Goal: Communication & Community: Answer question/provide support

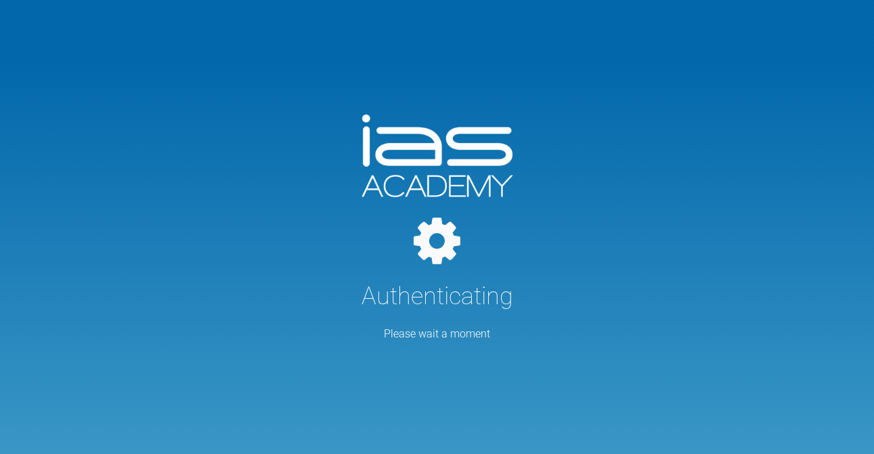
select select "English"
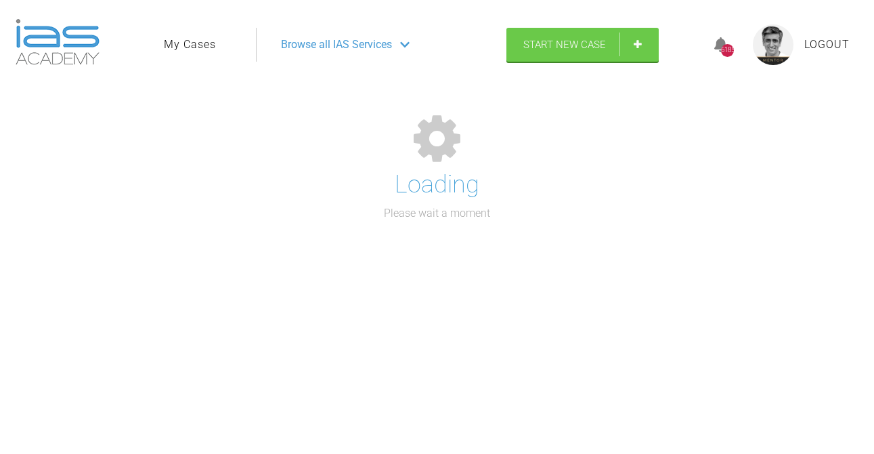
select select "English"
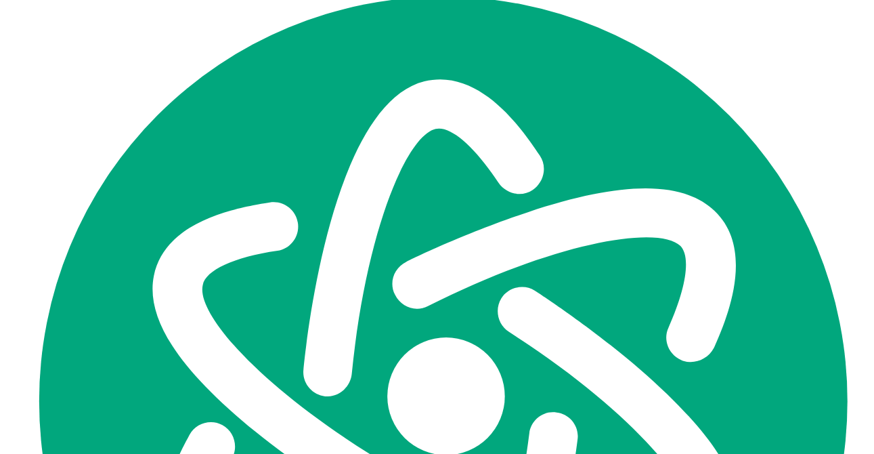
scroll to position [10462, 0]
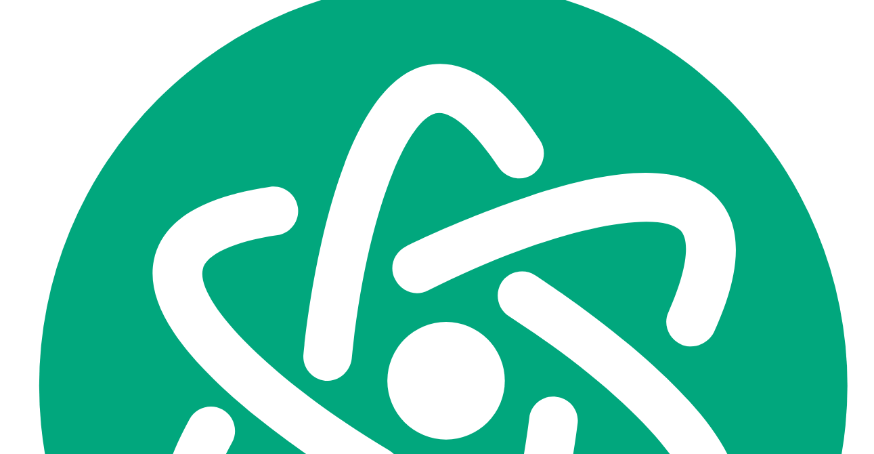
click at [0, 0] on div "Let's" at bounding box center [0, 0] width 0 height 0
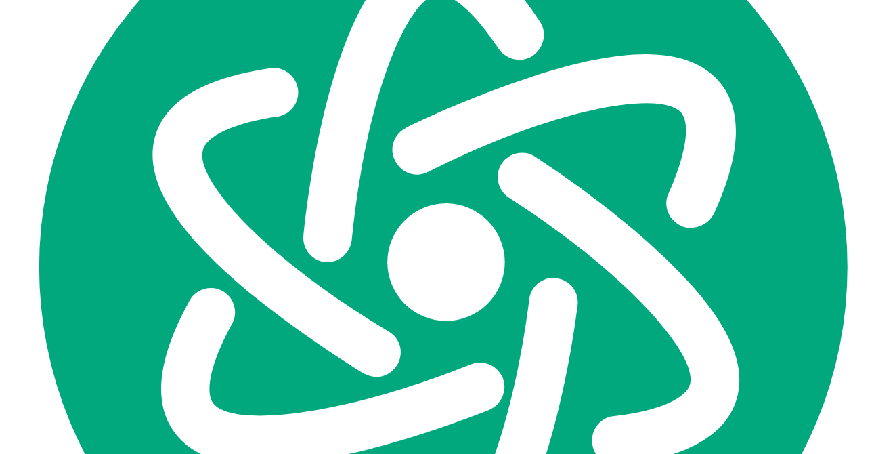
scroll to position [10583, 0]
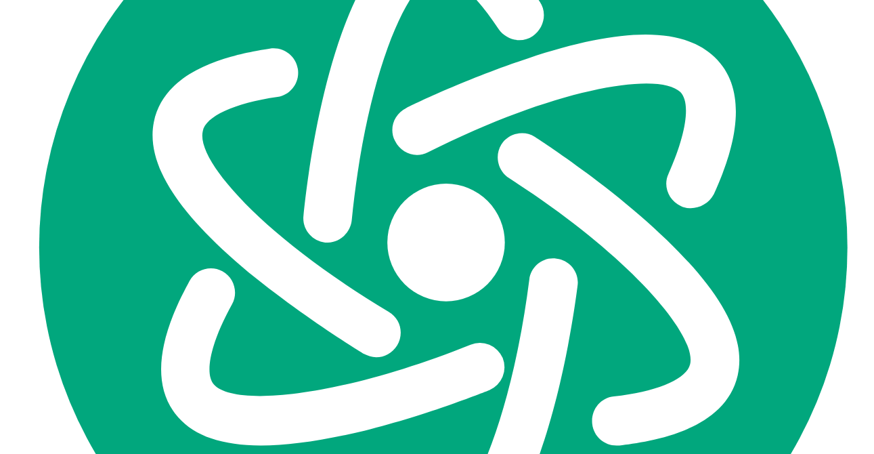
scroll to position [10634, 0]
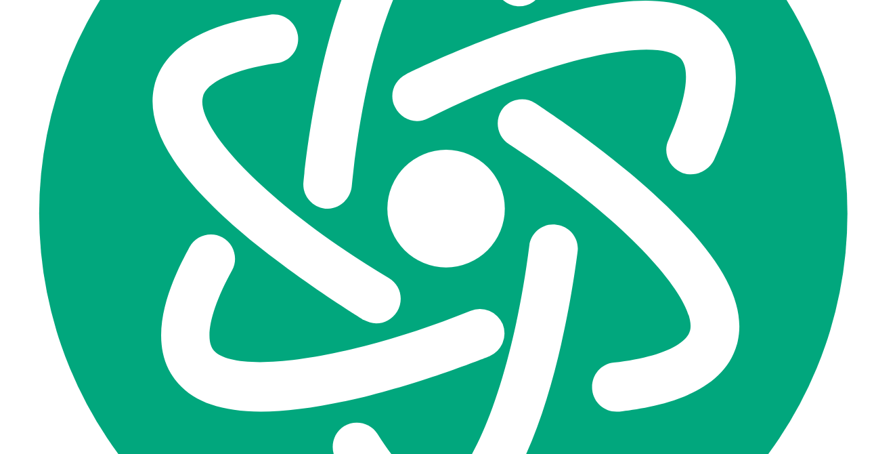
type textarea "generally it looks good Let's see effect of the repo on the 31/41. may just nee…"
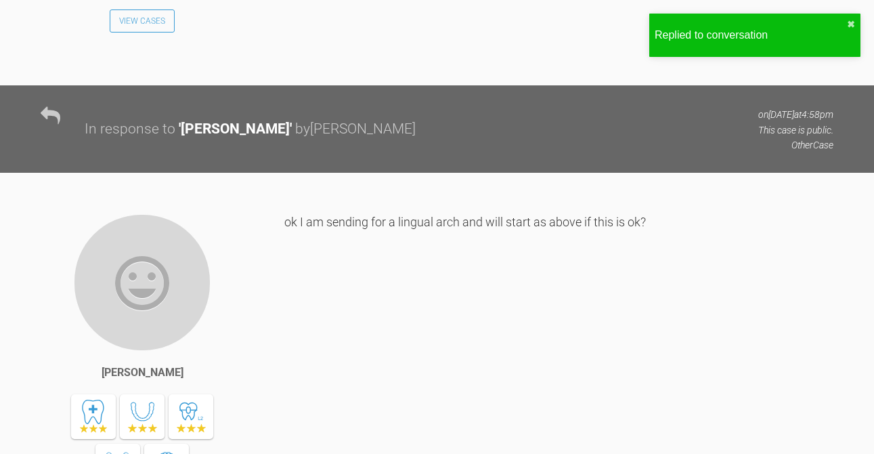
scroll to position [0, 0]
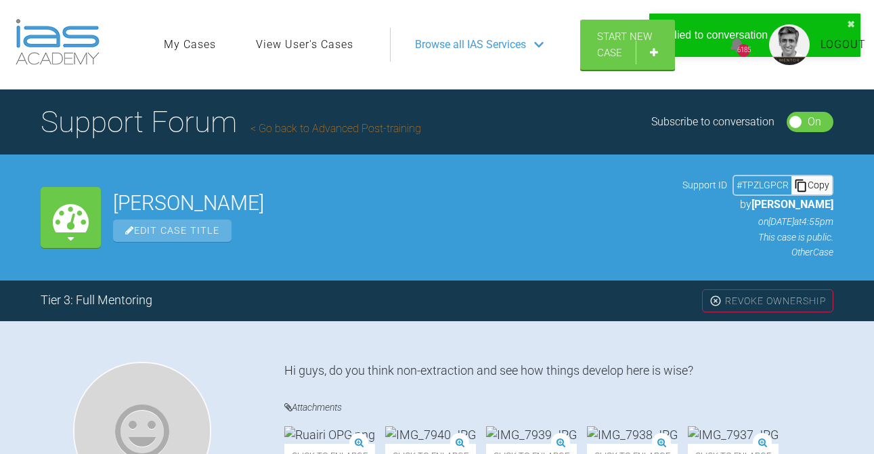
click at [308, 129] on link "Go back to Advanced Post-training" at bounding box center [335, 128] width 171 height 13
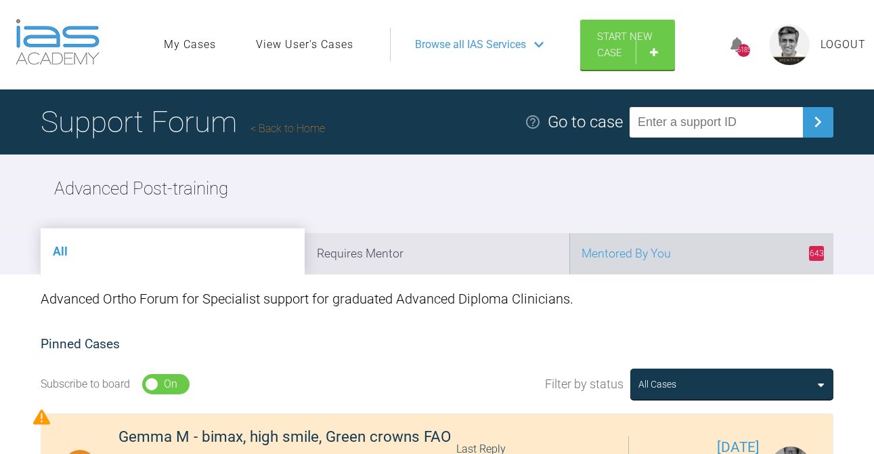
click at [731, 254] on li "643 Mentored By You" at bounding box center [701, 253] width 264 height 41
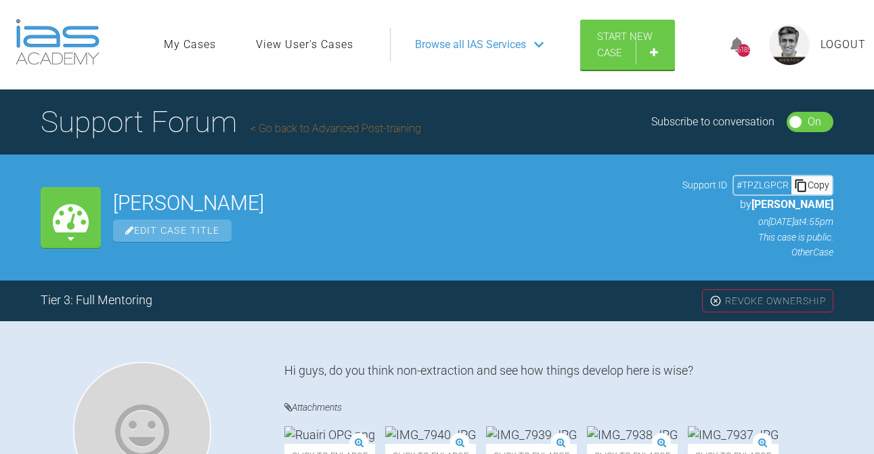
click at [341, 127] on link "Go back to Advanced Post-training" at bounding box center [335, 128] width 171 height 13
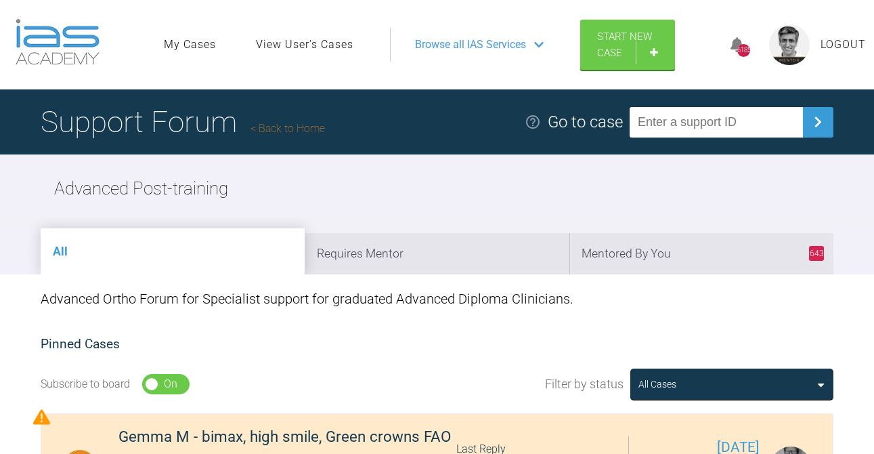
click at [282, 126] on link "Back to Home" at bounding box center [287, 128] width 74 height 13
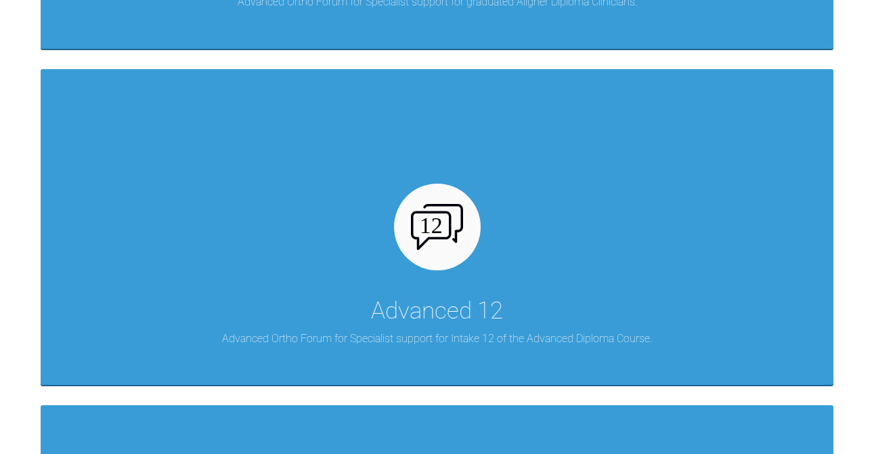
scroll to position [4985, 0]
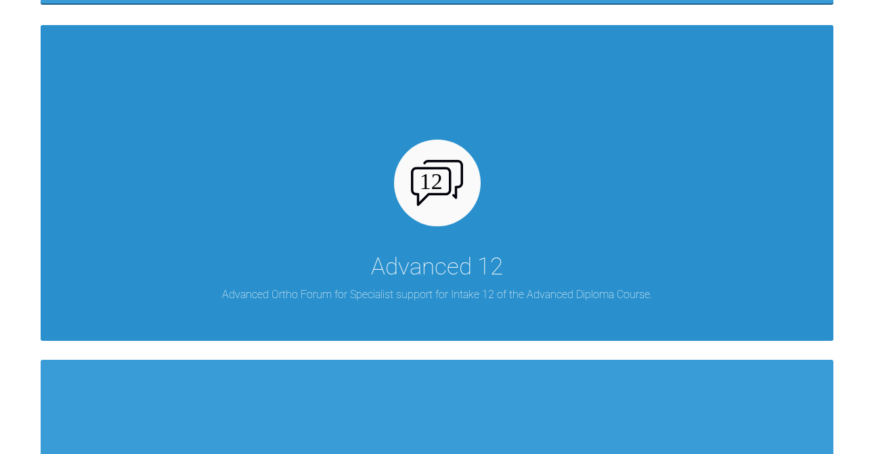
click at [427, 269] on div "Advanced 12" at bounding box center [437, 267] width 132 height 38
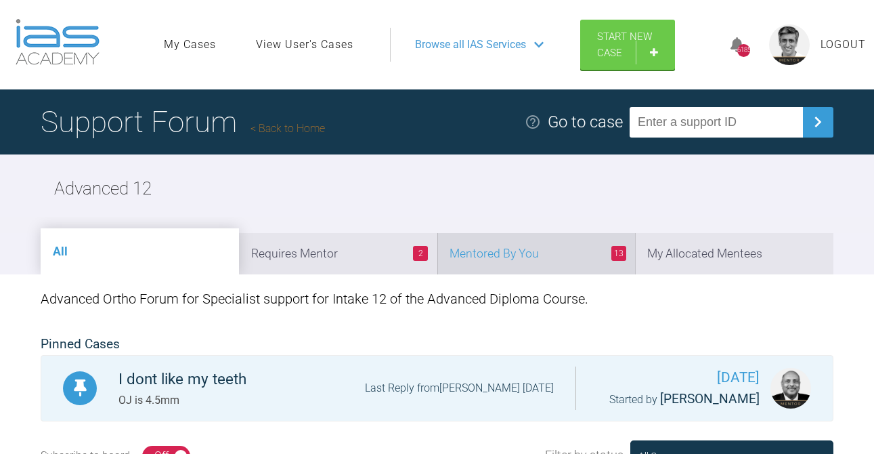
click at [566, 253] on li "13 Mentored By You" at bounding box center [536, 253] width 198 height 41
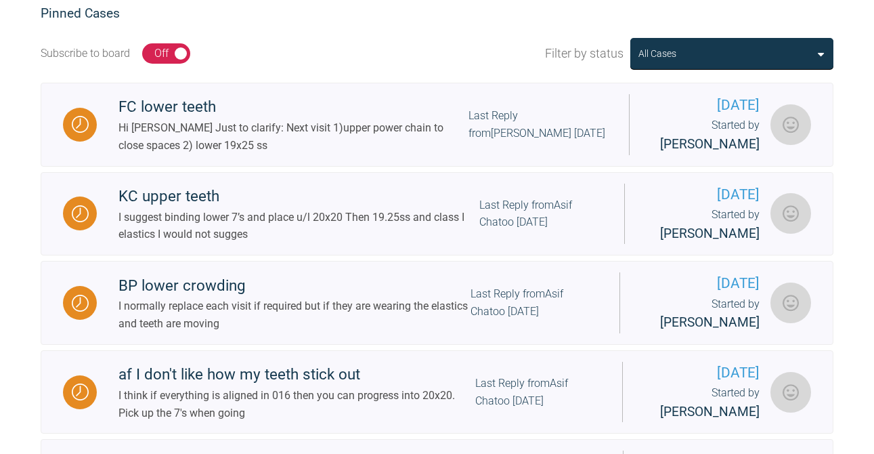
scroll to position [340, 0]
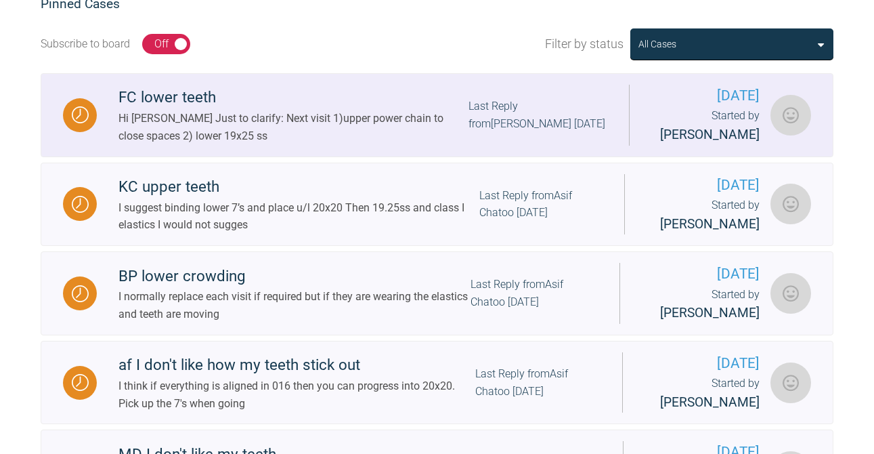
click at [527, 120] on div "Last Reply from [PERSON_NAME] [DATE]" at bounding box center [537, 114] width 139 height 35
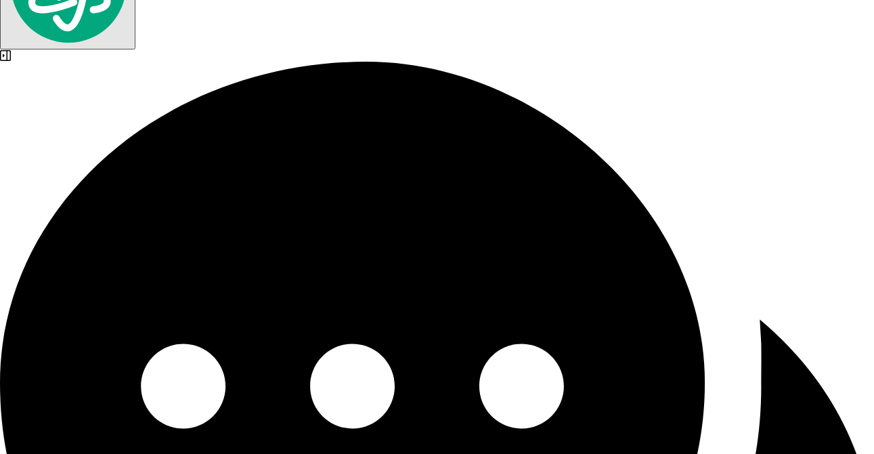
scroll to position [22363, 0]
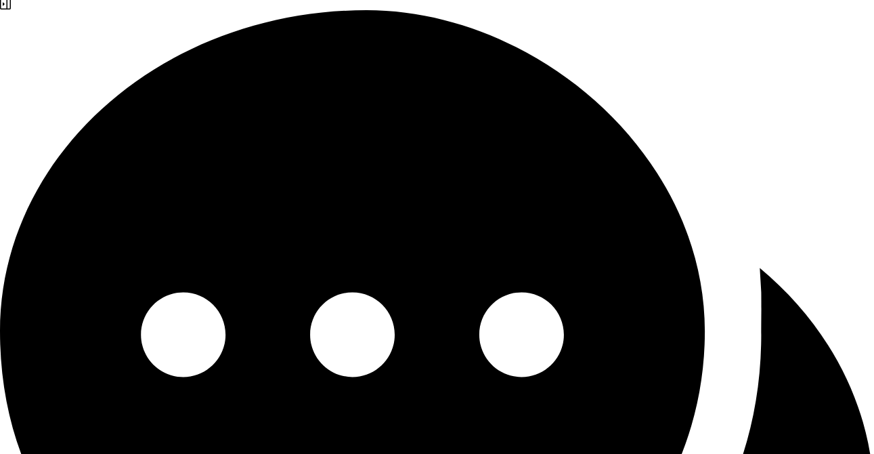
click at [0, 0] on qb-div "Add Punctuation occlusion ." at bounding box center [0, 0] width 0 height 0
type textarea "yes - check occlusion to assess need for class II"
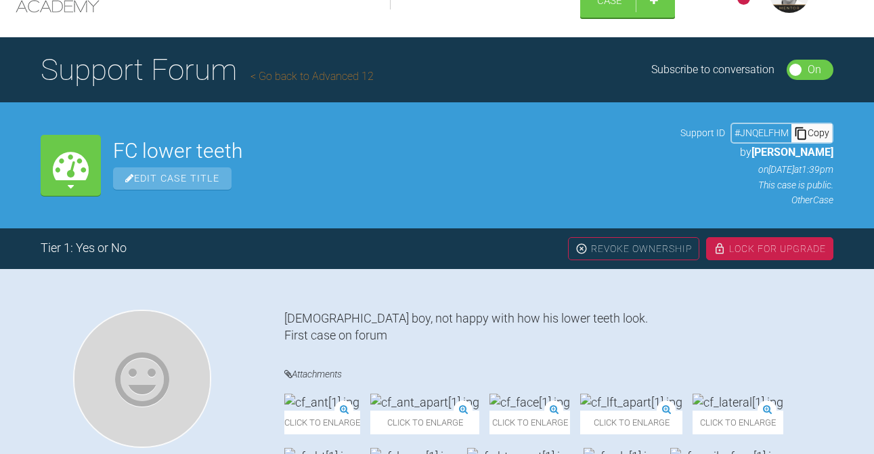
scroll to position [0, 0]
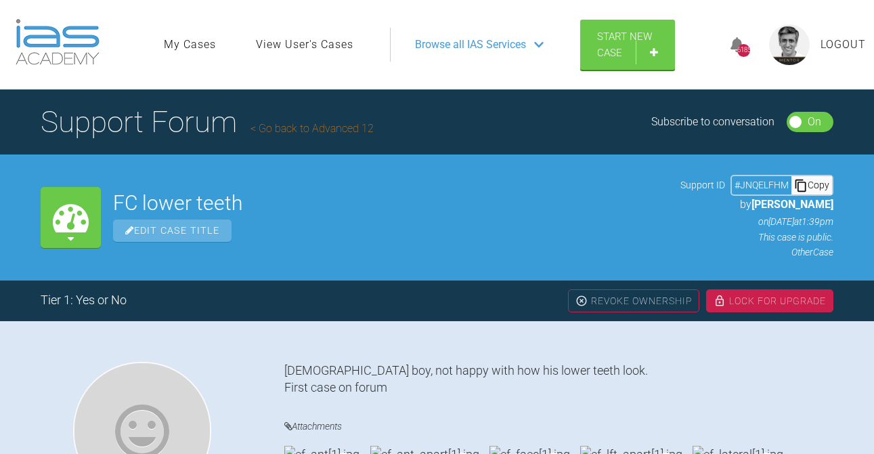
click at [310, 125] on link "Go back to Advanced 12" at bounding box center [311, 128] width 123 height 13
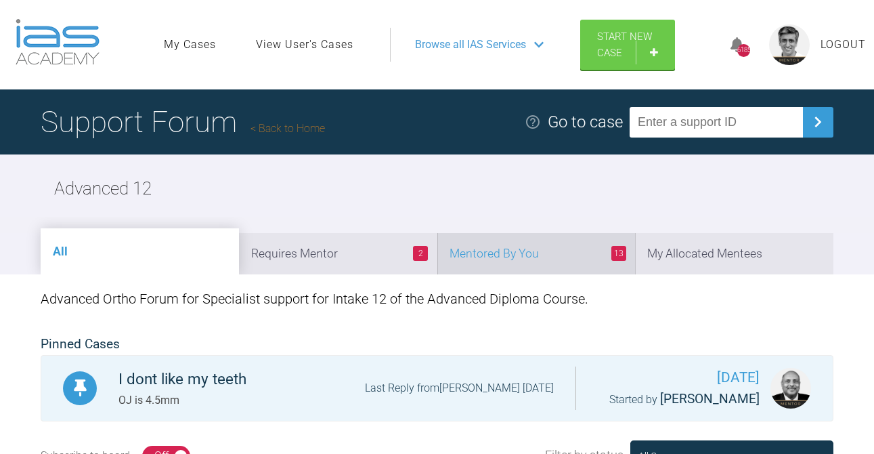
click at [542, 253] on li "13 Mentored By You" at bounding box center [536, 253] width 198 height 41
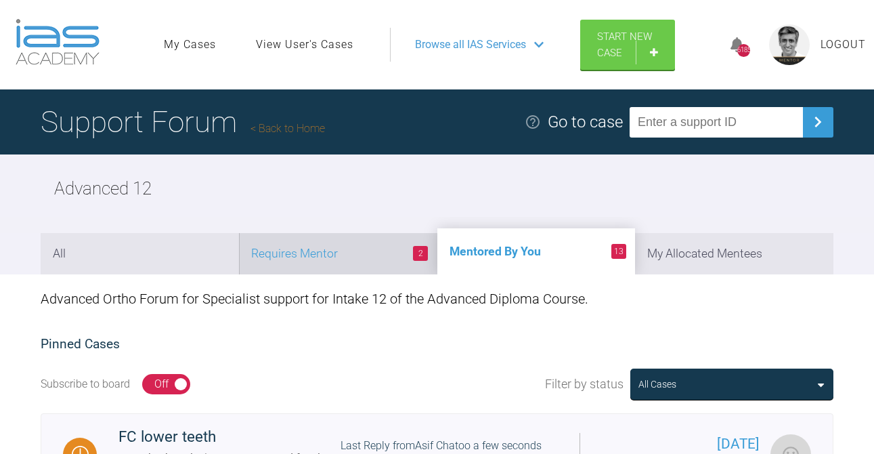
click at [324, 250] on li "2 Requires Mentor" at bounding box center [338, 253] width 198 height 41
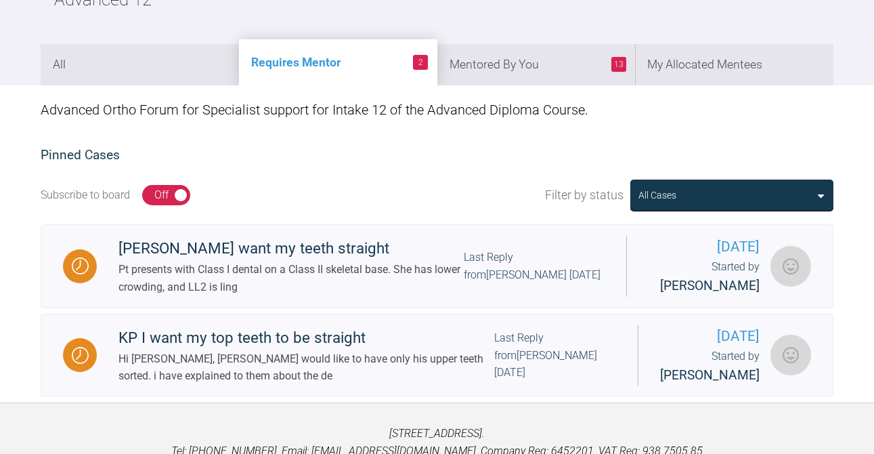
scroll to position [193, 0]
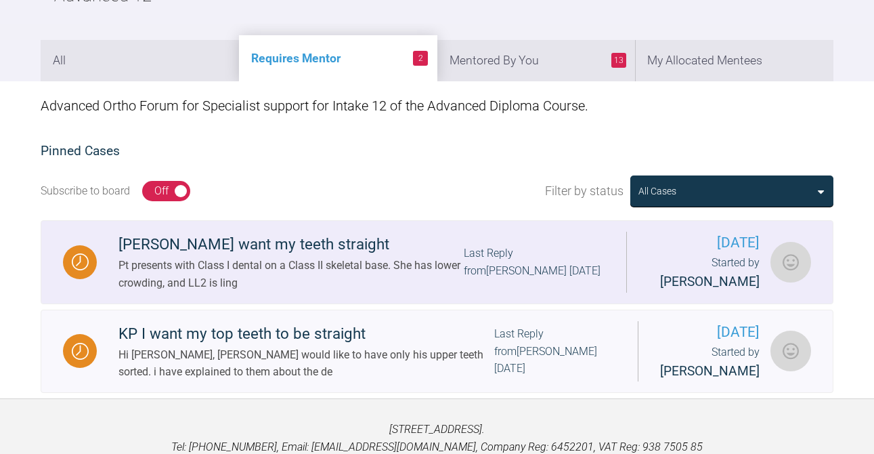
click at [318, 248] on div "[PERSON_NAME] want my teeth straight" at bounding box center [290, 244] width 345 height 24
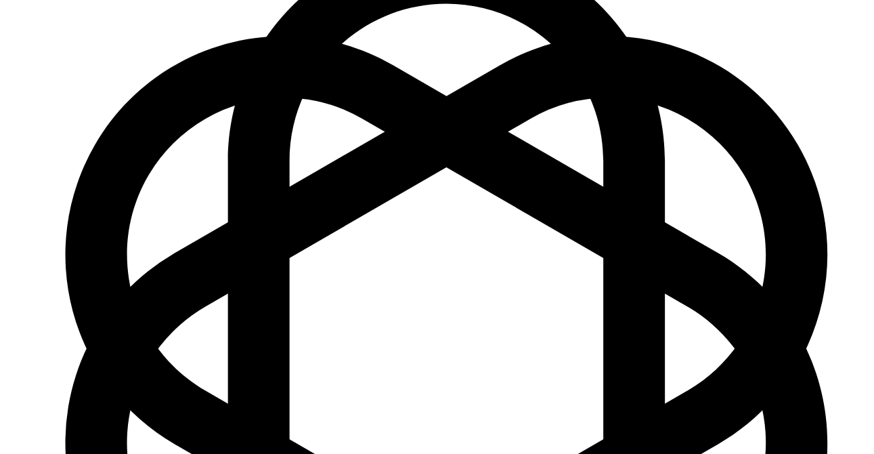
scroll to position [1194, 0]
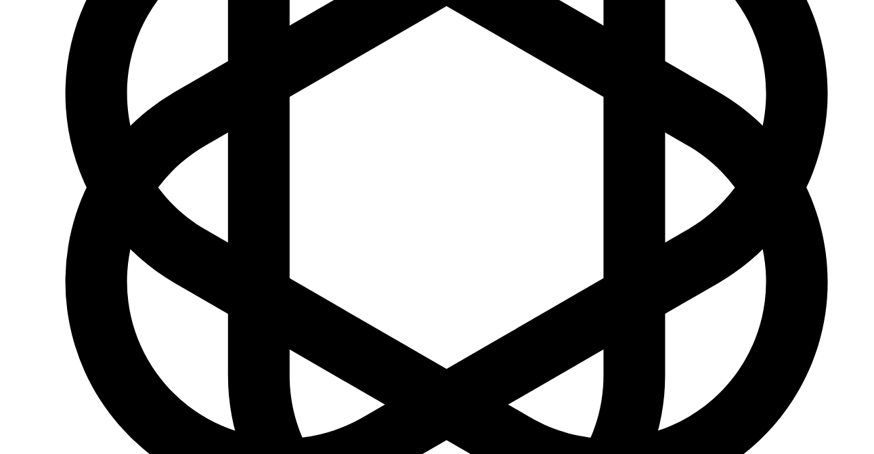
scroll to position [1570, 0]
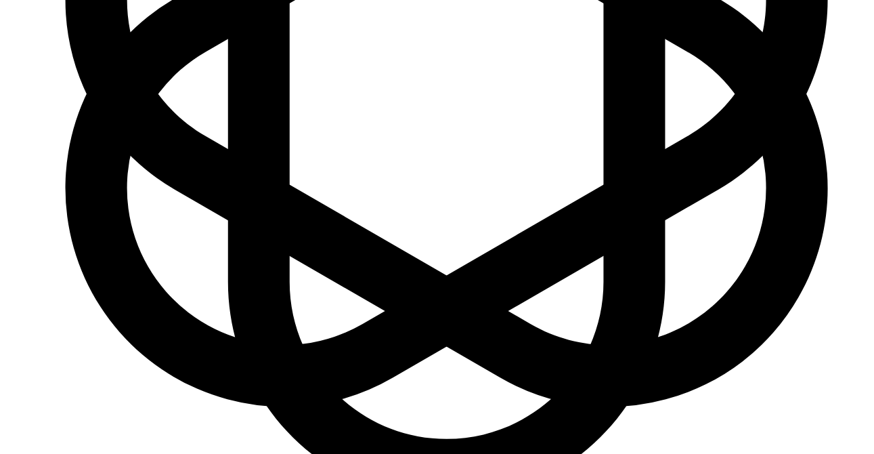
scroll to position [1661, 0]
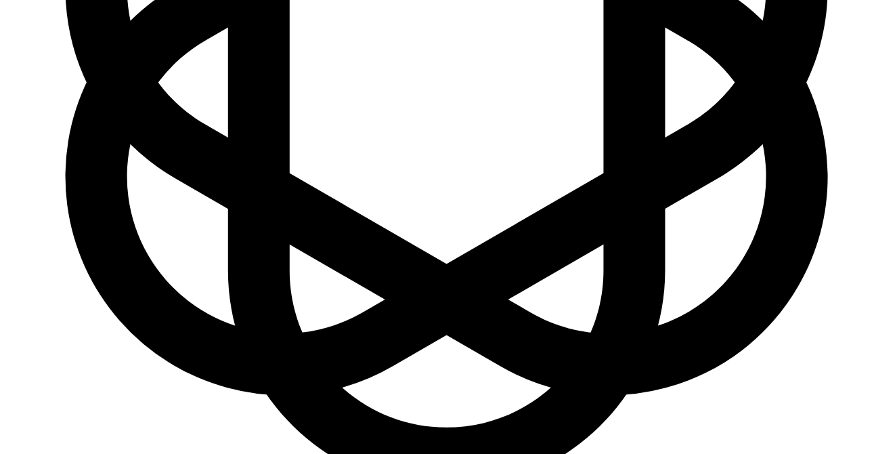
type textarea "ok essentially good try and determine with archwize the amount of IPR that may …"
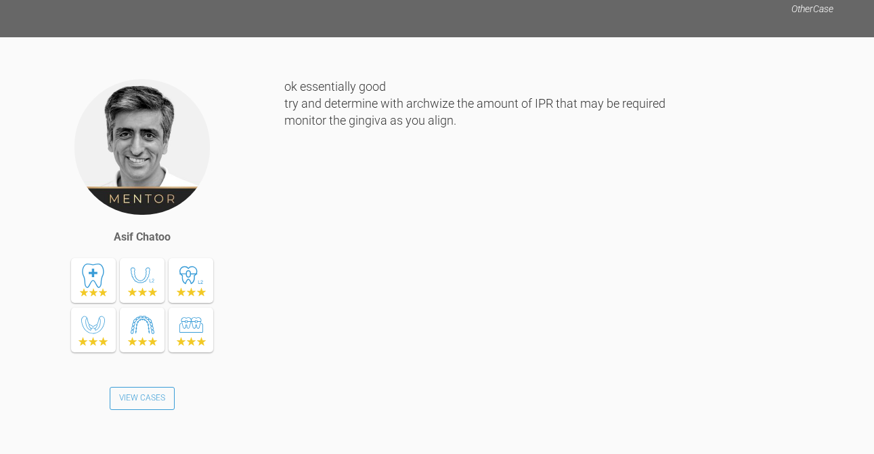
scroll to position [0, 0]
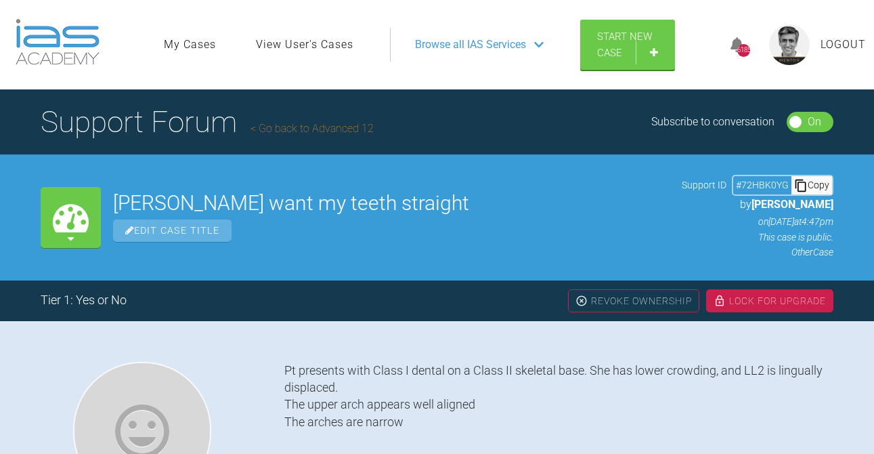
click at [325, 130] on link "Go back to Advanced 12" at bounding box center [311, 128] width 123 height 13
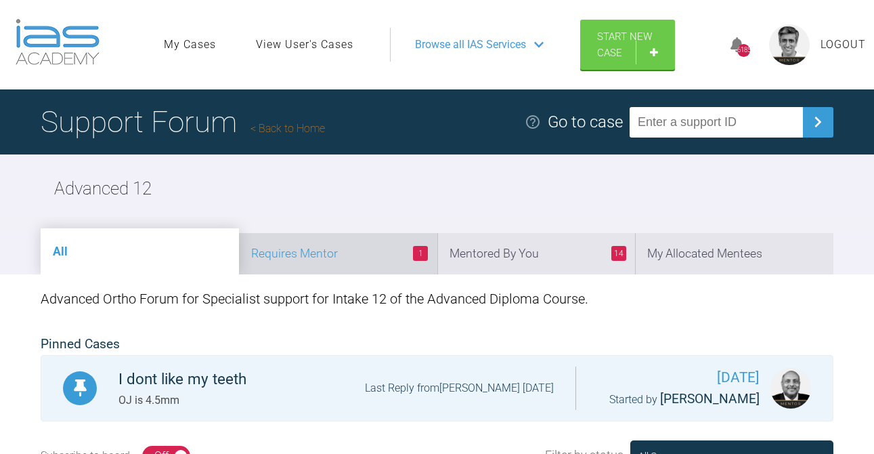
click at [355, 252] on li "1 Requires Mentor" at bounding box center [338, 253] width 198 height 41
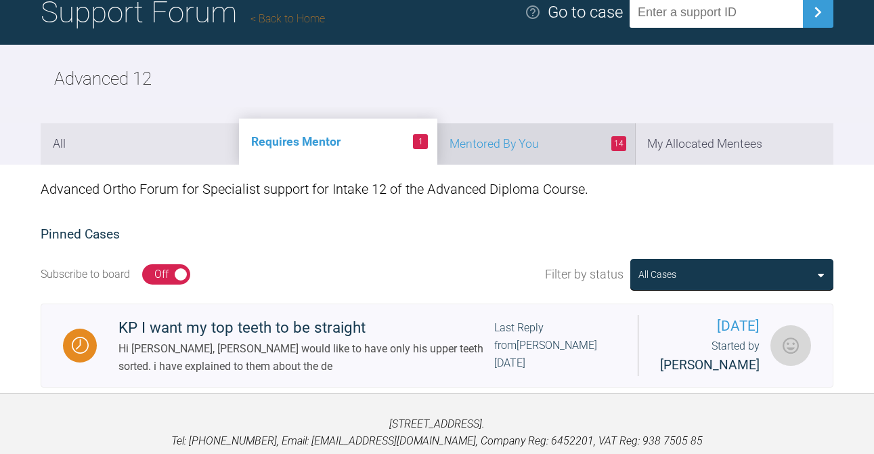
scroll to position [173, 0]
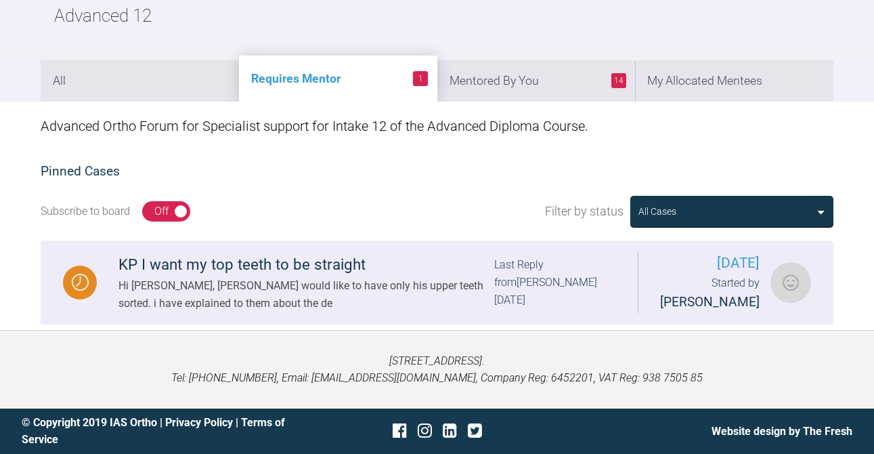
click at [372, 290] on div "Hi [PERSON_NAME], [PERSON_NAME] would like to have only his upper teeth sorted.…" at bounding box center [306, 294] width 376 height 35
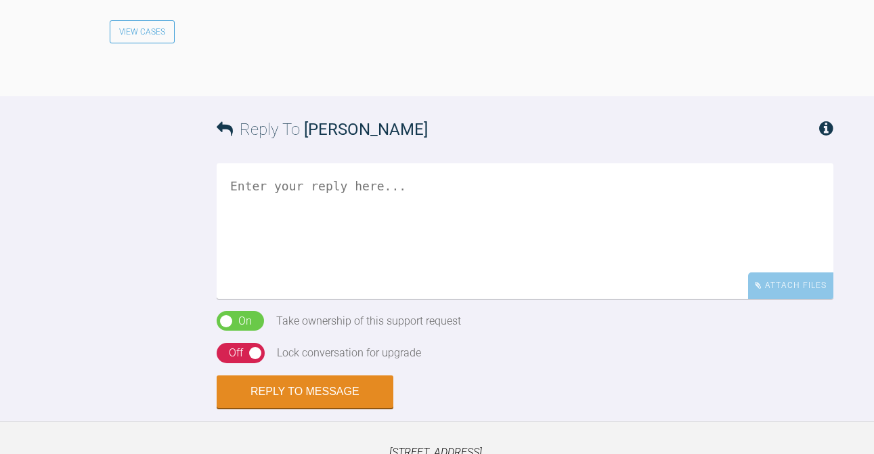
scroll to position [1323, 0]
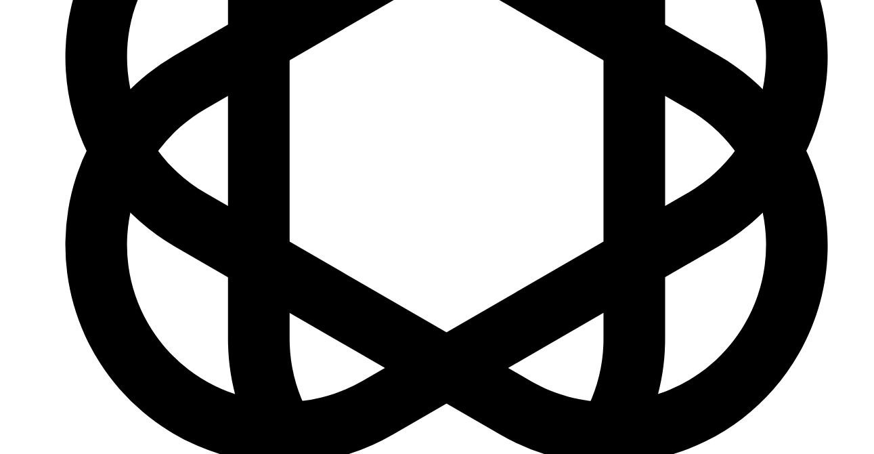
scroll to position [2115, 0]
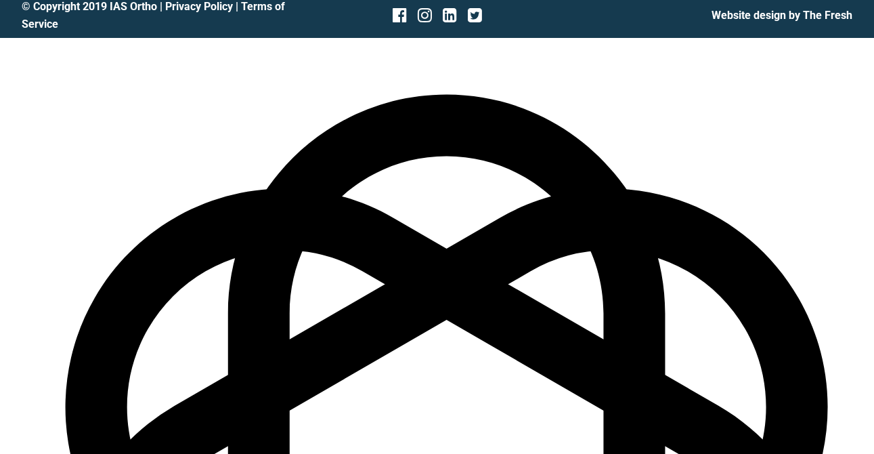
scroll to position [2221, 0]
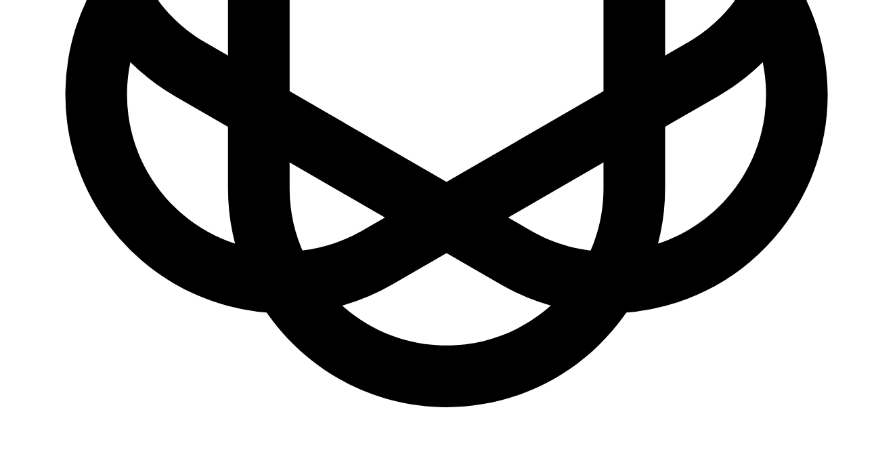
drag, startPoint x: 519, startPoint y: 98, endPoint x: 385, endPoint y: 97, distance: 134.0
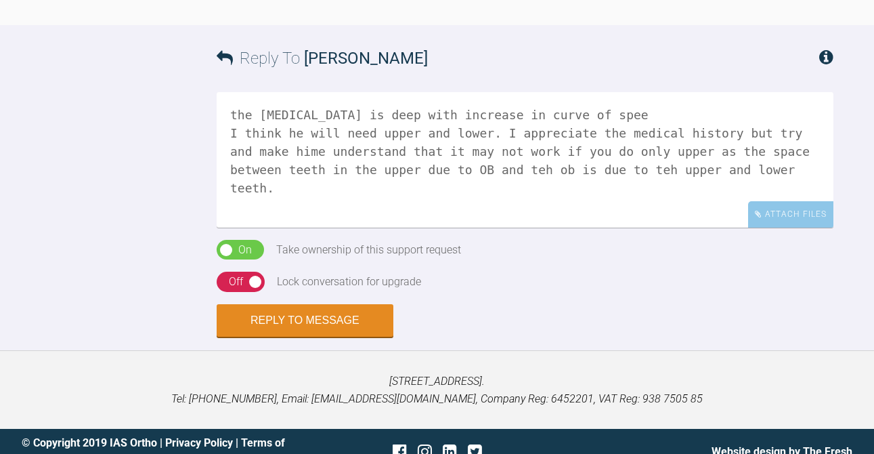
scroll to position [1179, 0]
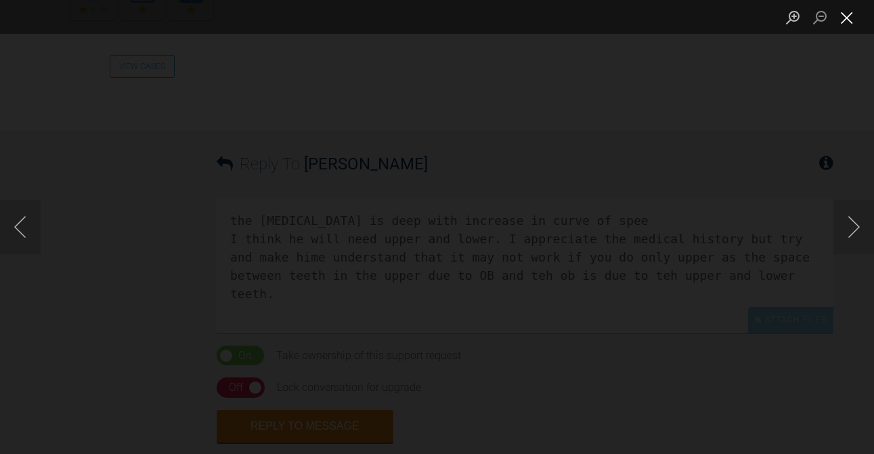
click at [845, 24] on button "Close lightbox" at bounding box center [846, 17] width 27 height 24
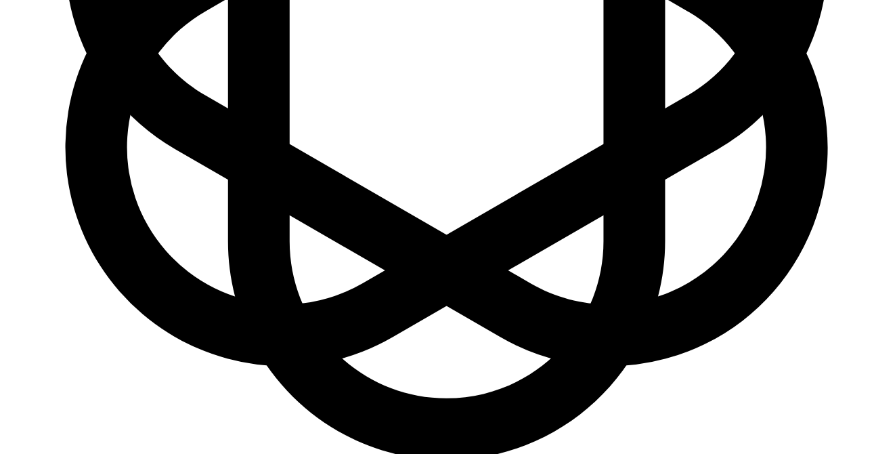
scroll to position [2221, 0]
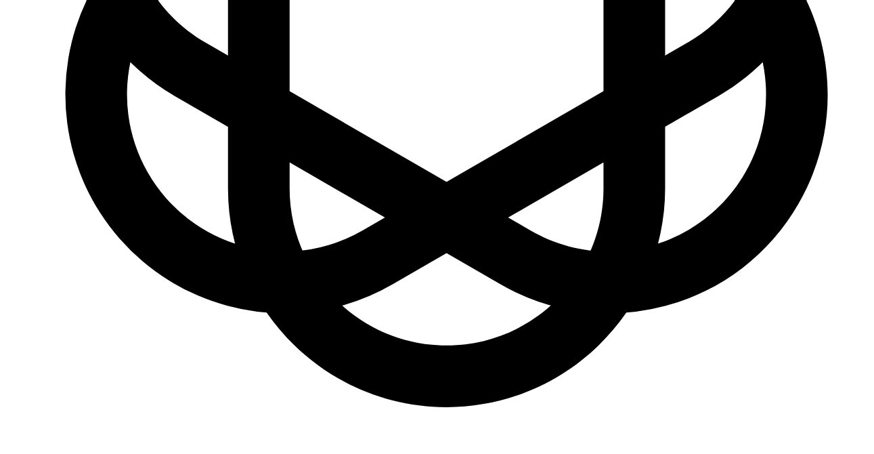
drag, startPoint x: 313, startPoint y: 181, endPoint x: 274, endPoint y: 181, distance: 39.3
click at [0, 0] on span "the OB" at bounding box center [0, 0] width 0 height 0
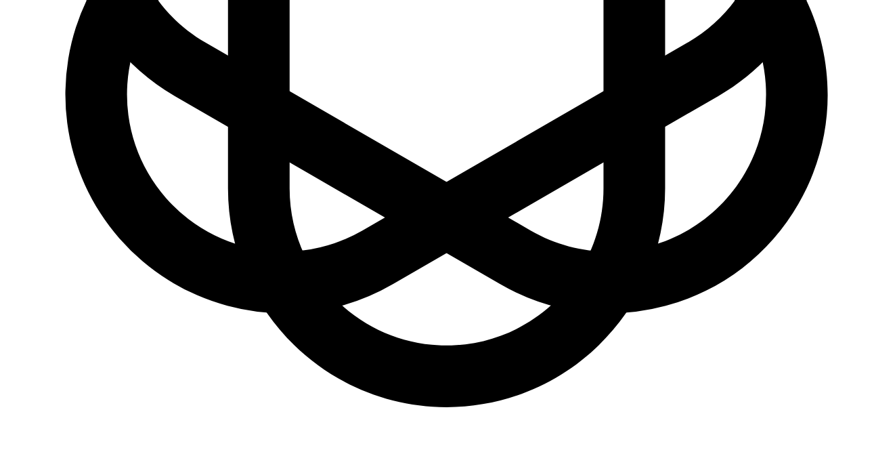
click at [0, 0] on span "upper" at bounding box center [0, 0] width 0 height 0
click at [0, 0] on div "the" at bounding box center [0, 0] width 0 height 0
click at [0, 0] on span "the" at bounding box center [0, 0] width 0 height 0
click at [0, 0] on span "history" at bounding box center [0, 0] width 0 height 0
click at [0, 0] on div "him" at bounding box center [0, 0] width 0 height 0
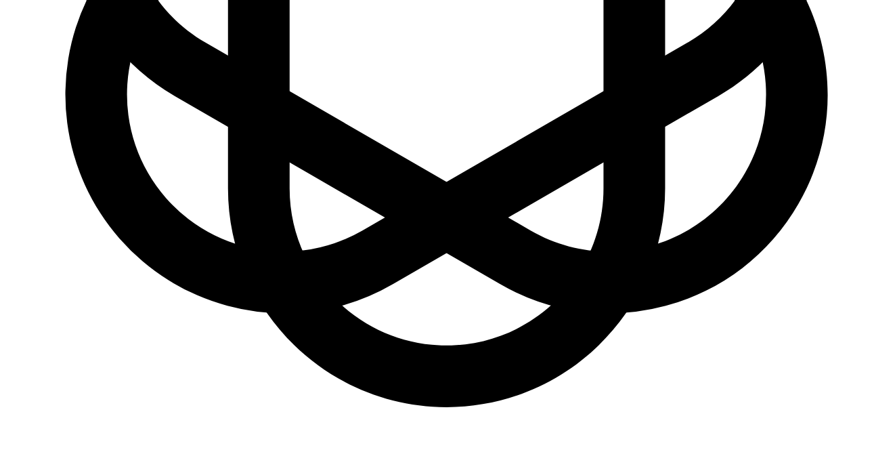
click at [0, 0] on span "need" at bounding box center [0, 0] width 0 height 0
type textarea "the [MEDICAL_DATA] is deep with increase in curve of spee I believe he will nee…"
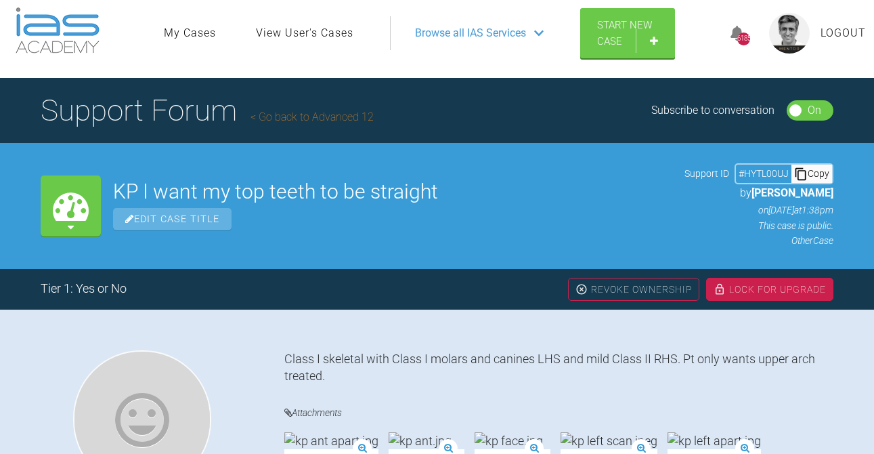
scroll to position [0, 0]
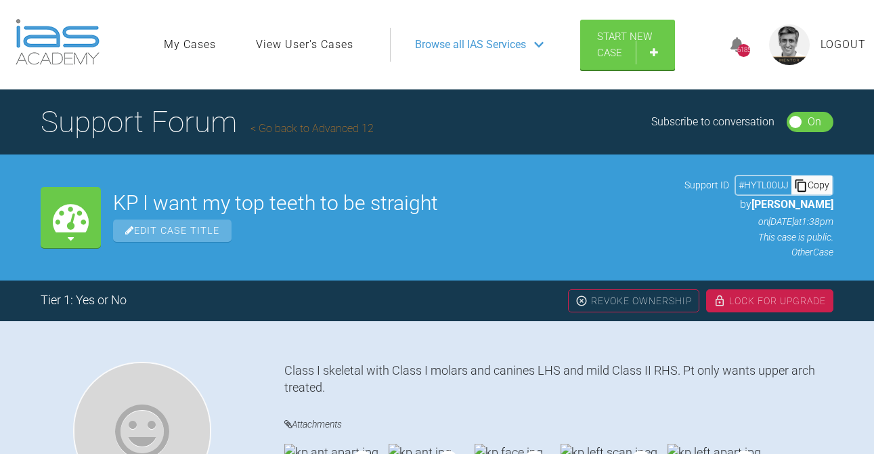
click at [301, 127] on link "Go back to Advanced 12" at bounding box center [311, 128] width 123 height 13
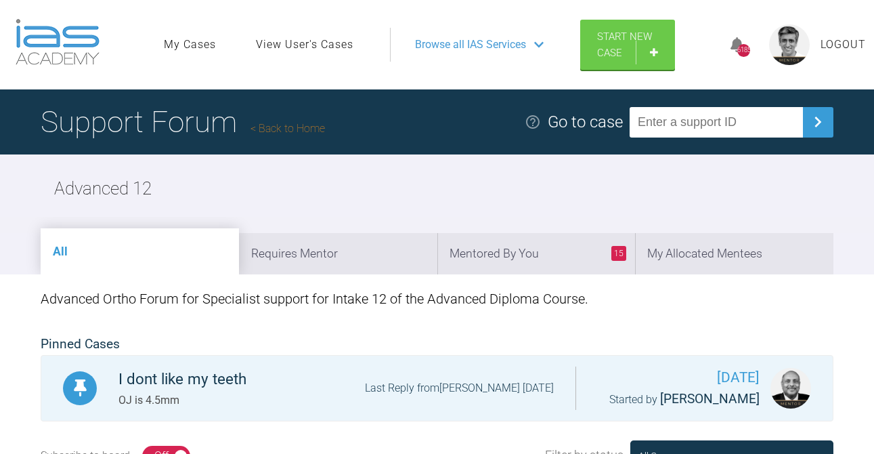
click at [325, 131] on link "Back to Home" at bounding box center [287, 128] width 74 height 13
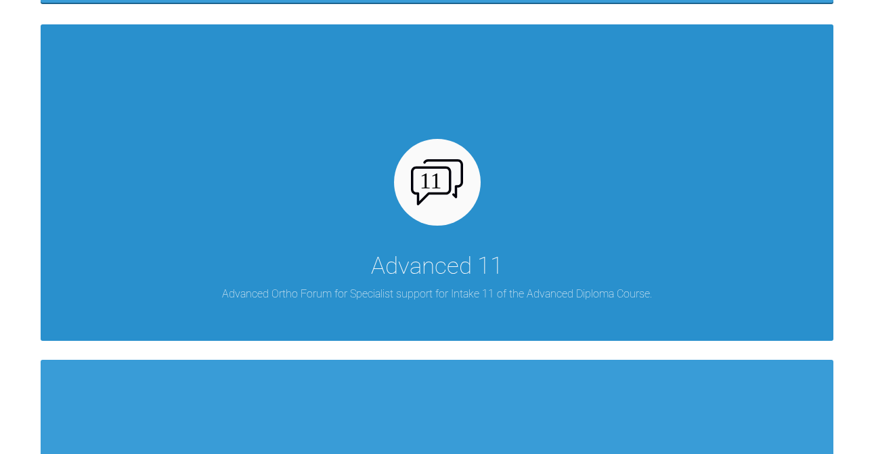
click at [437, 269] on div "Advanced 11" at bounding box center [437, 266] width 132 height 38
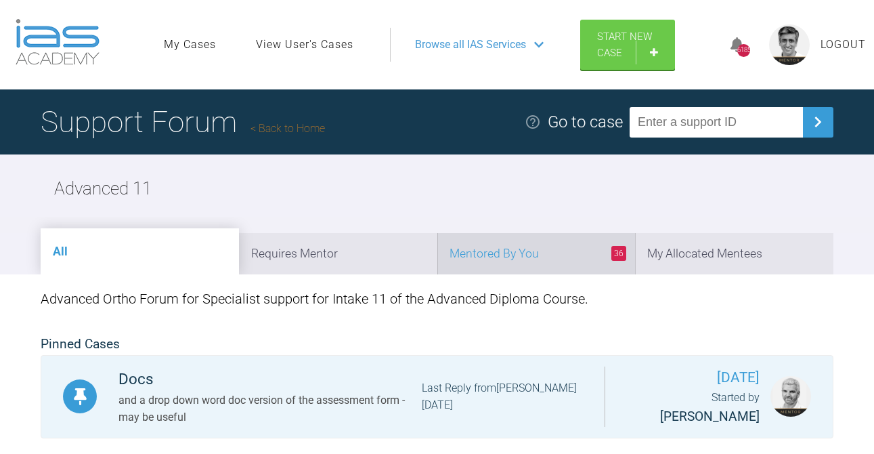
click at [544, 256] on li "36 Mentored By You" at bounding box center [536, 253] width 198 height 41
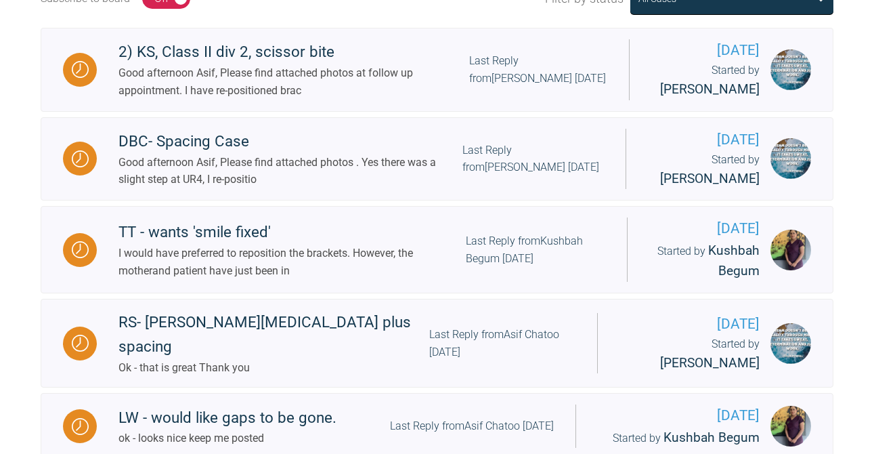
scroll to position [387, 0]
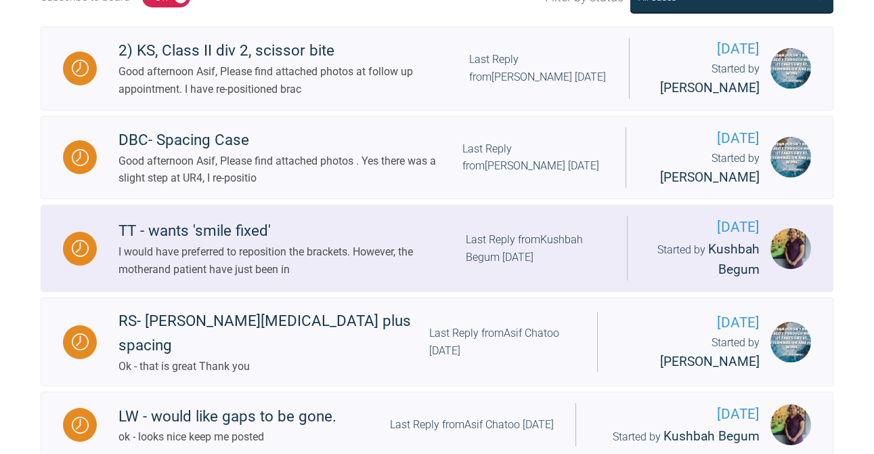
click at [330, 254] on div "I would have preferred to reposition the brackets. However, the motherand patie…" at bounding box center [291, 260] width 347 height 35
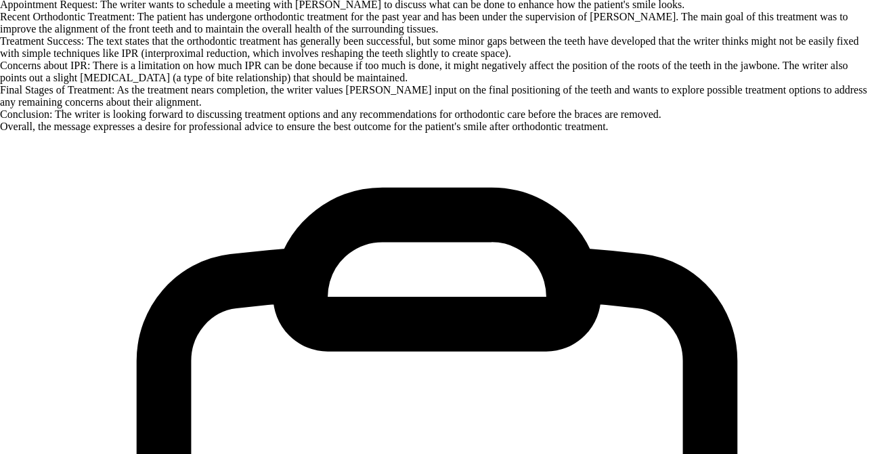
scroll to position [15790, 0]
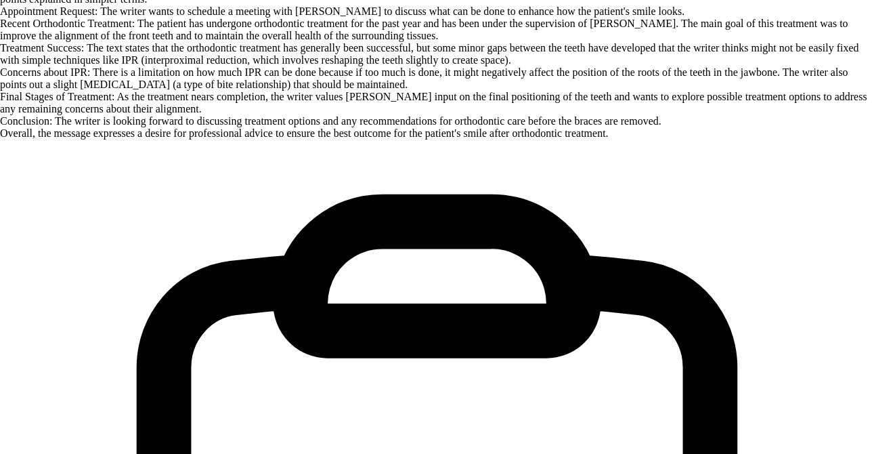
type textarea "p"
type textarea "My pleasure please document - and post the photos at debond."
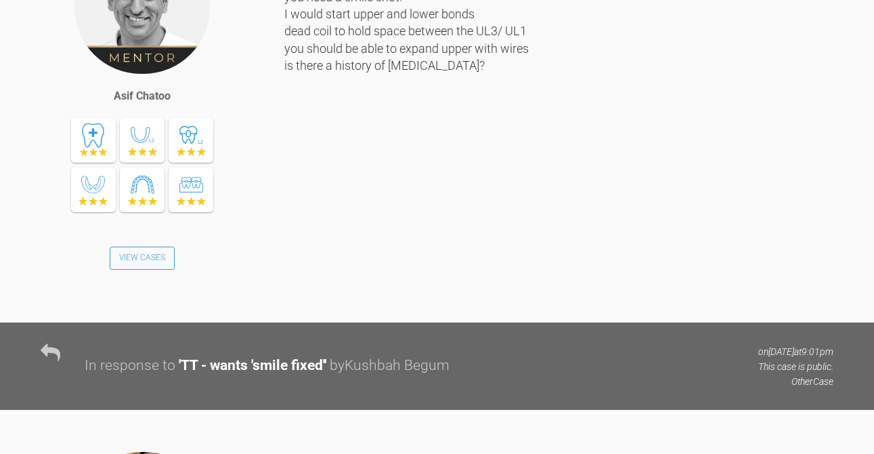
scroll to position [0, 0]
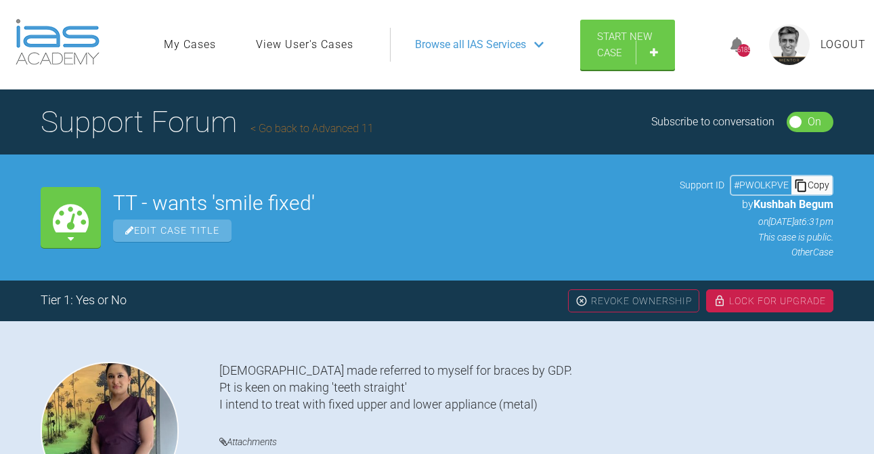
click at [331, 131] on link "Go back to Advanced 11" at bounding box center [311, 128] width 123 height 13
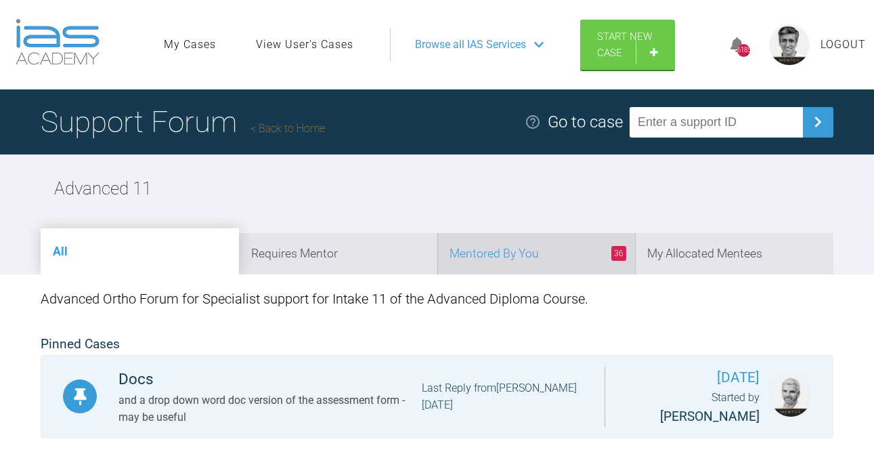
click at [524, 250] on li "36 Mentored By You" at bounding box center [536, 253] width 198 height 41
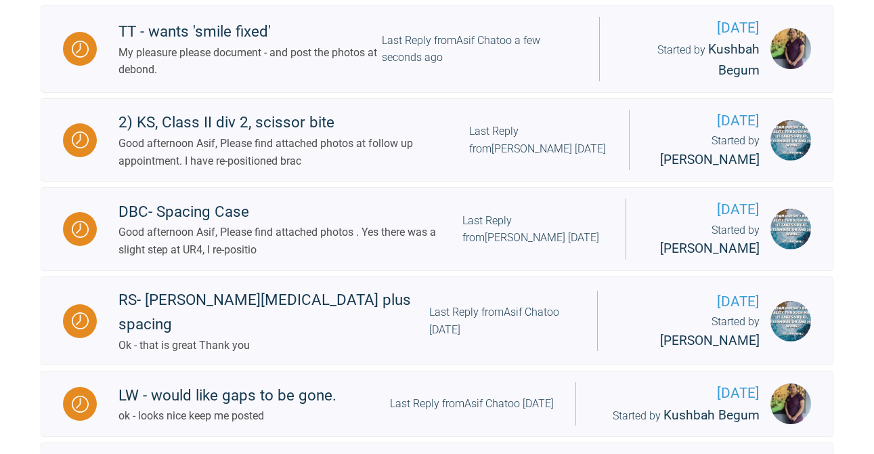
scroll to position [414, 0]
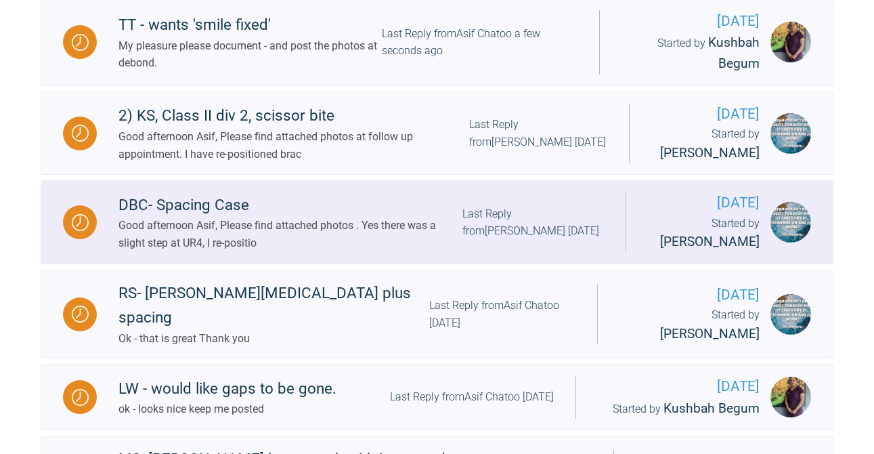
click at [535, 234] on div "Last Reply from [PERSON_NAME] [DATE]" at bounding box center [532, 222] width 141 height 35
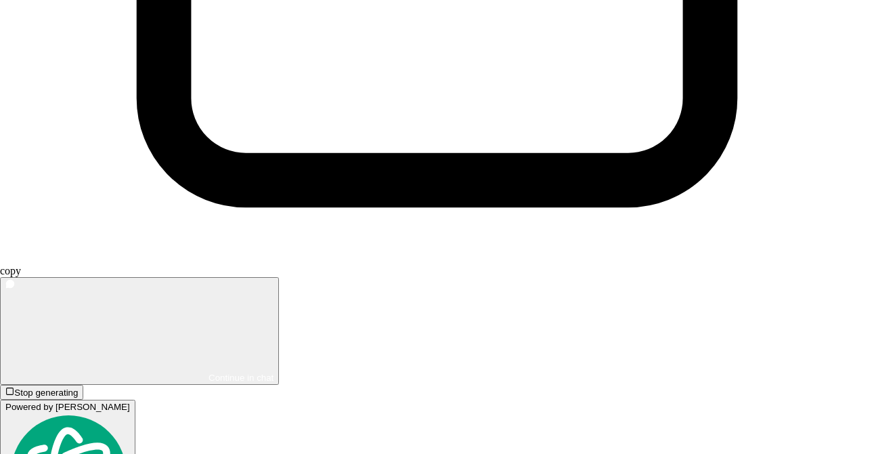
scroll to position [27656, 0]
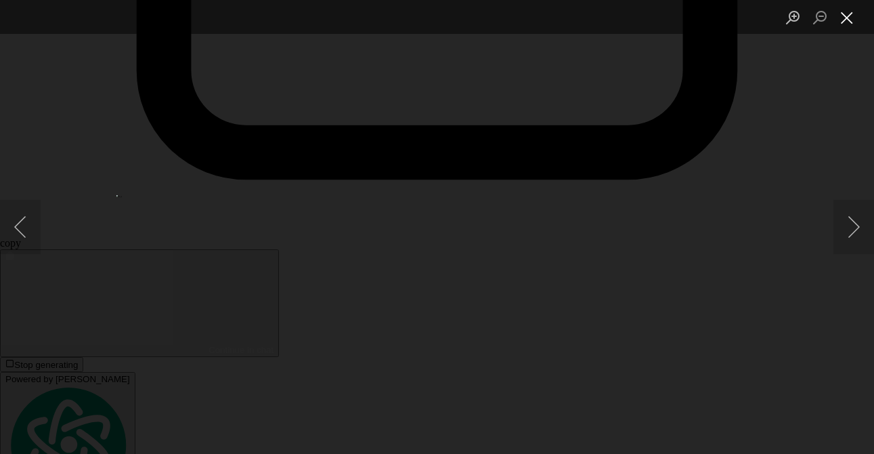
click at [851, 19] on button "Close lightbox" at bounding box center [846, 17] width 27 height 24
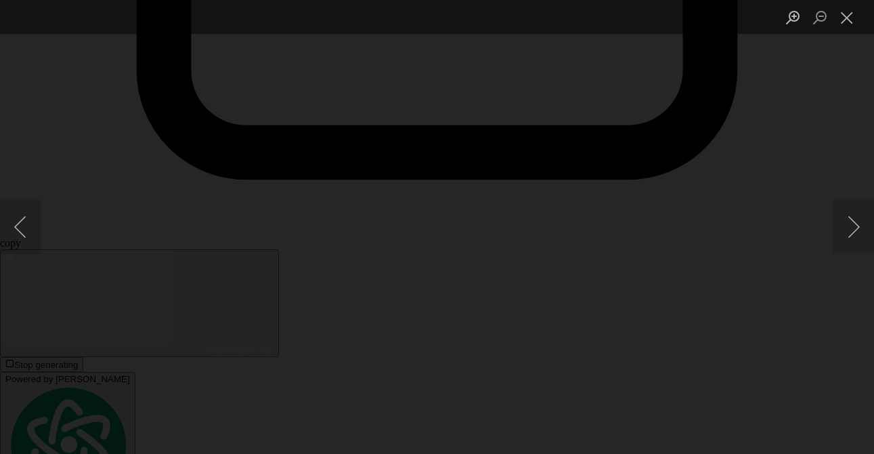
click at [852, 226] on button "Next image" at bounding box center [853, 227] width 41 height 54
click at [20, 227] on button "Previous image" at bounding box center [20, 227] width 41 height 54
click at [26, 224] on button "Previous image" at bounding box center [20, 227] width 41 height 54
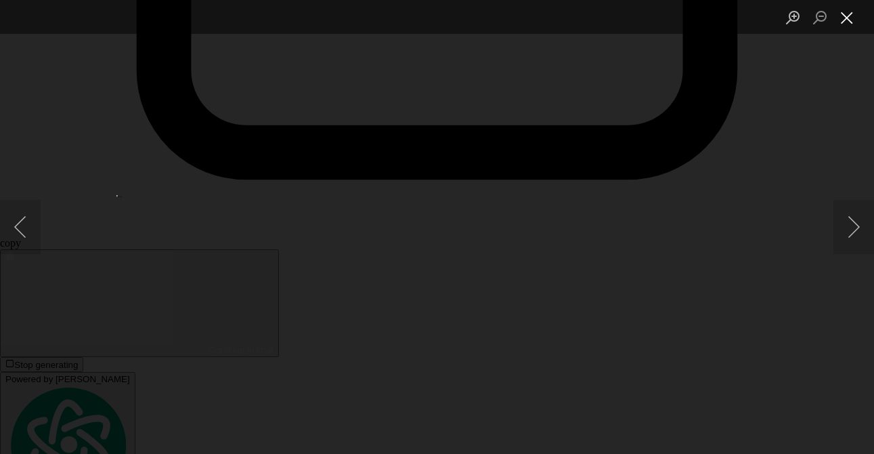
click at [845, 21] on button "Close lightbox" at bounding box center [846, 17] width 27 height 24
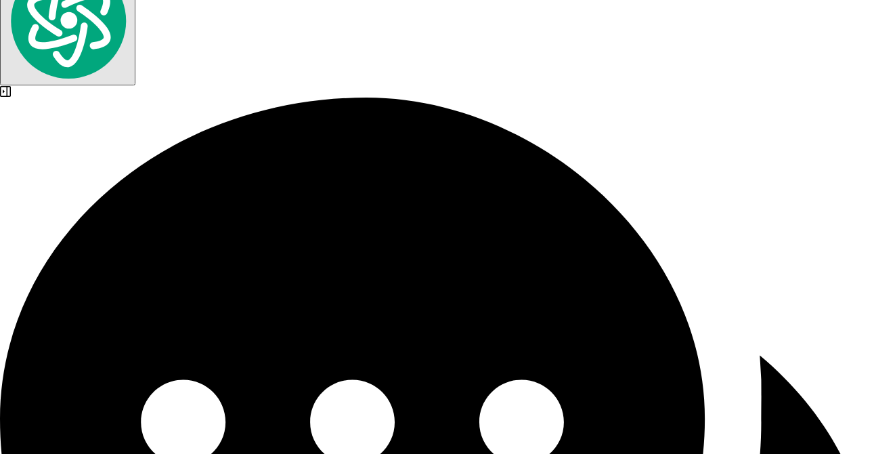
scroll to position [28054, 0]
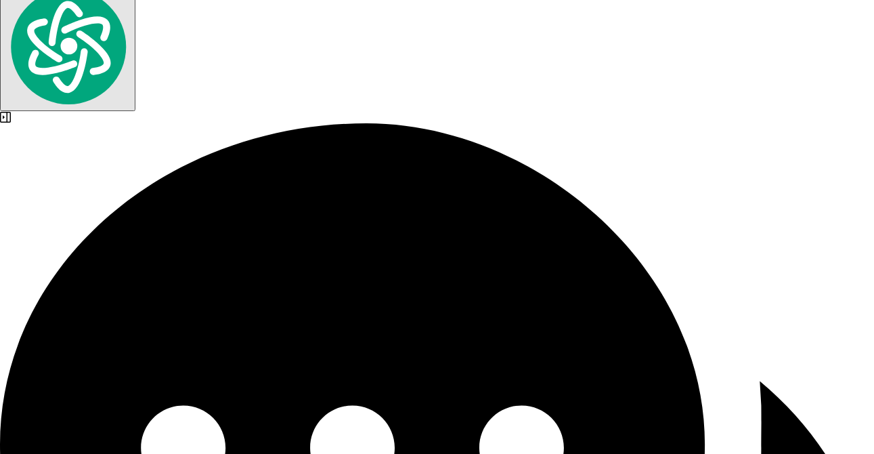
click at [0, 0] on div "little" at bounding box center [0, 0] width 0 height 0
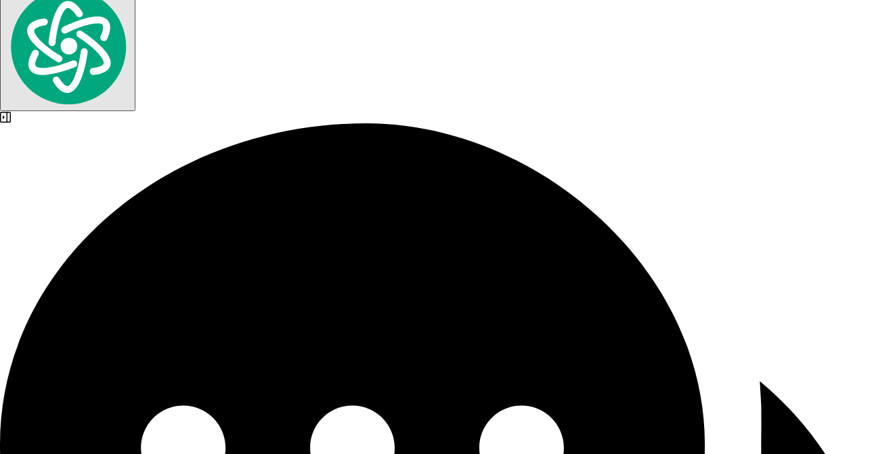
type textarea "your lower 4's also seem a little low check these teeth and occlusion before yo…"
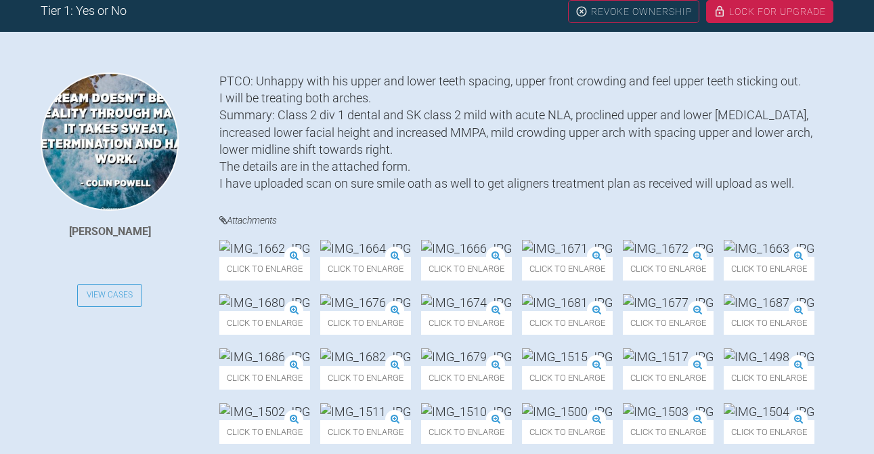
scroll to position [0, 0]
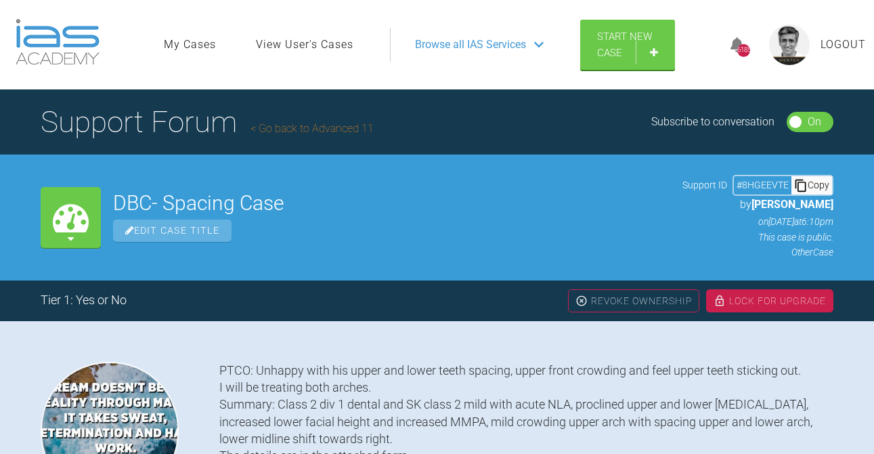
click at [338, 129] on link "Go back to Advanced 11" at bounding box center [311, 128] width 123 height 13
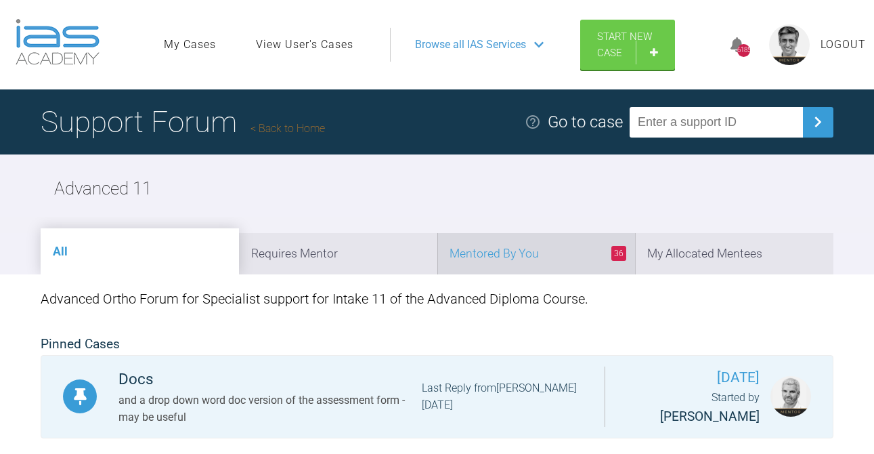
click at [533, 257] on li "36 Mentored By You" at bounding box center [536, 253] width 198 height 41
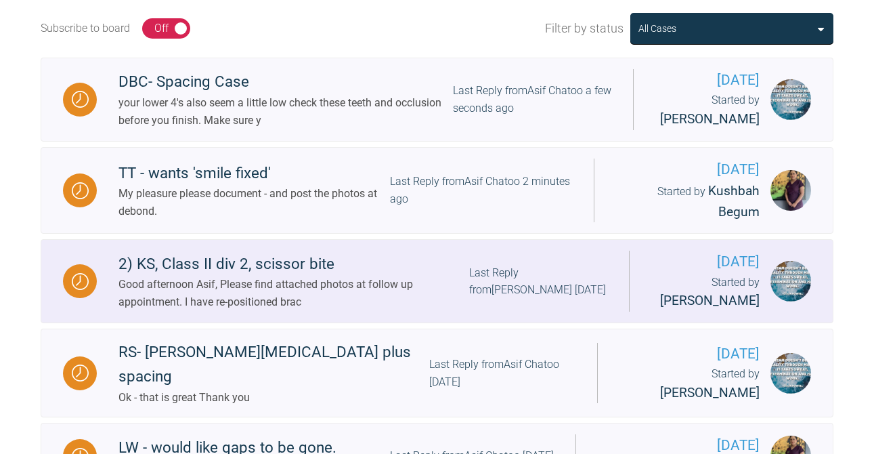
click at [511, 278] on div "Last Reply from [PERSON_NAME] [DATE]" at bounding box center [538, 281] width 138 height 35
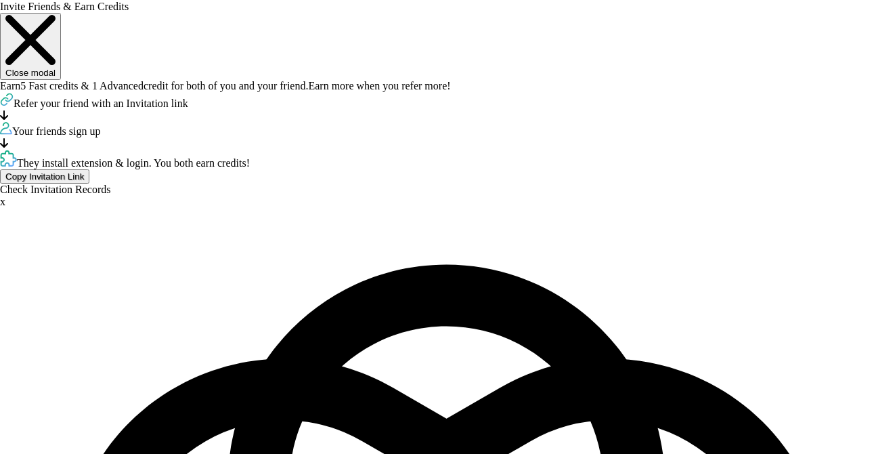
scroll to position [51381, 0]
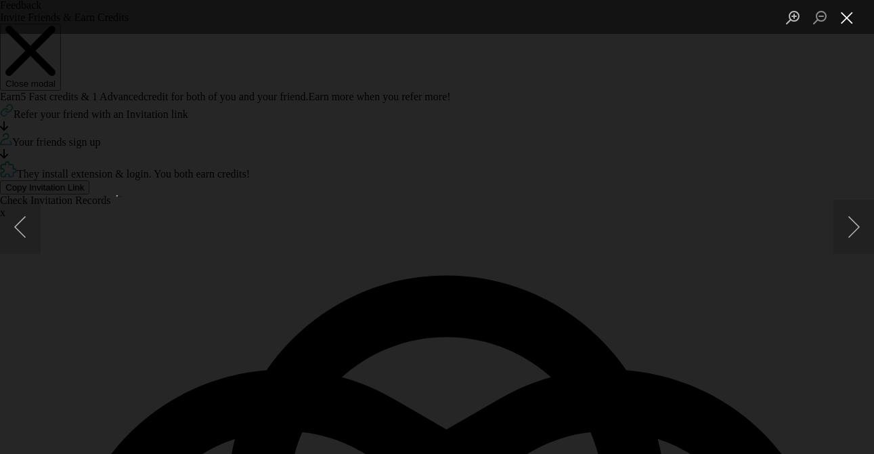
click at [847, 25] on button "Close lightbox" at bounding box center [846, 17] width 27 height 24
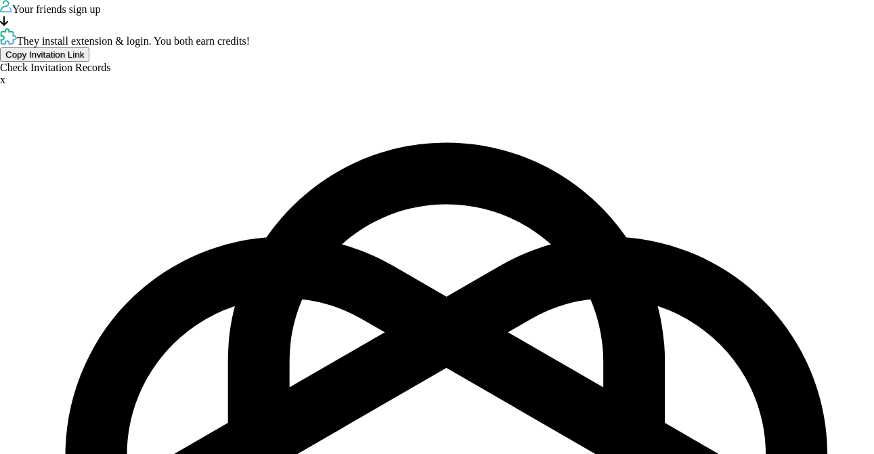
scroll to position [51602, 0]
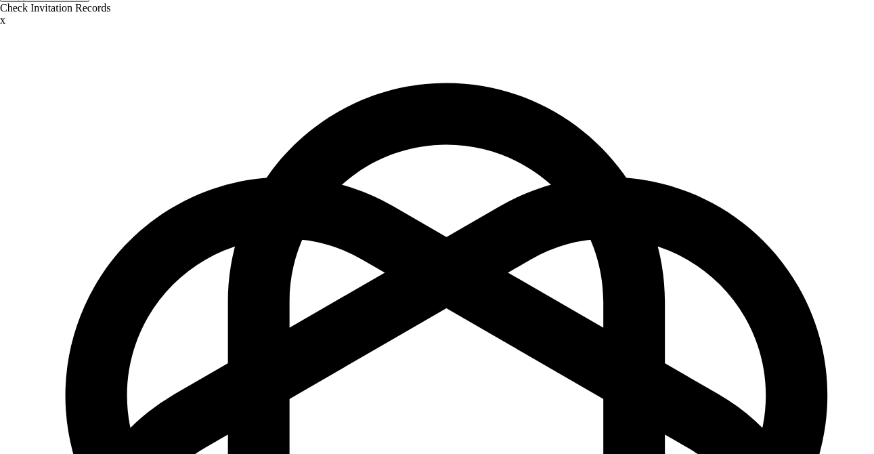
scroll to position [51590, 0]
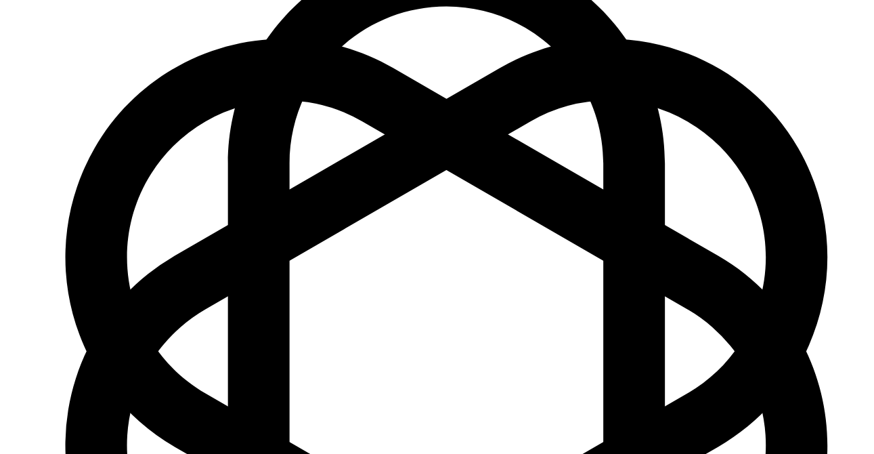
scroll to position [51773, 0]
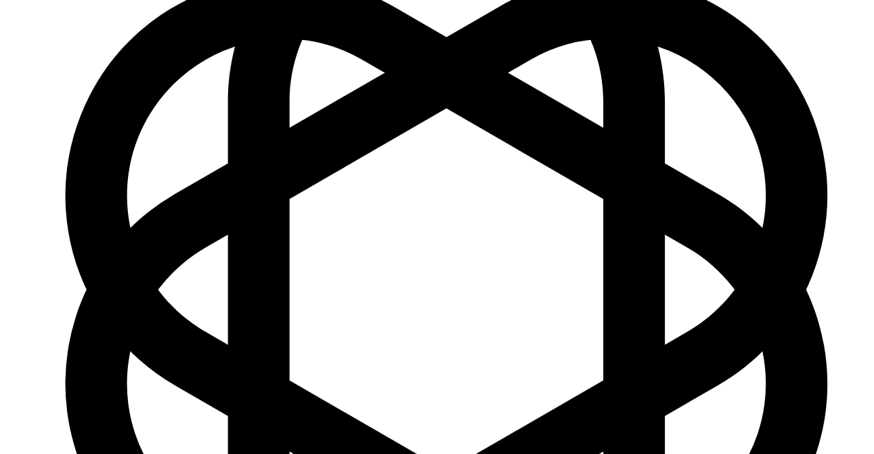
type textarea "apart from the 11.21 it looks good Make sure all spaces closed check occlusion …"
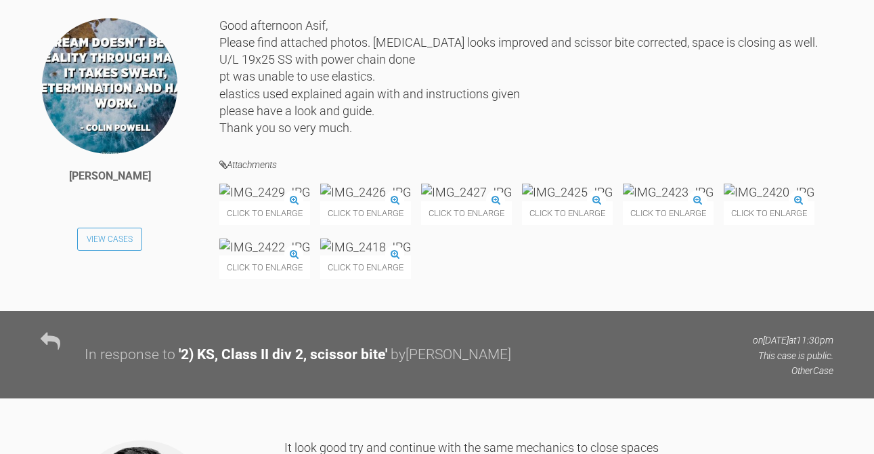
scroll to position [29226, 0]
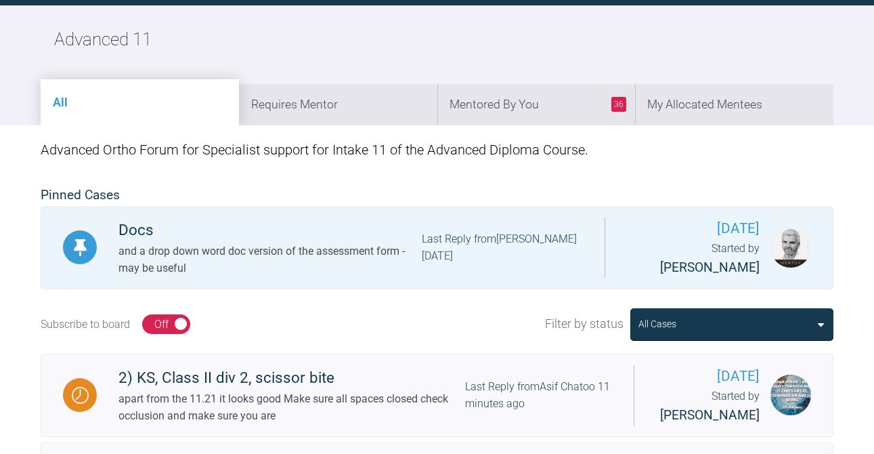
scroll to position [1922, 0]
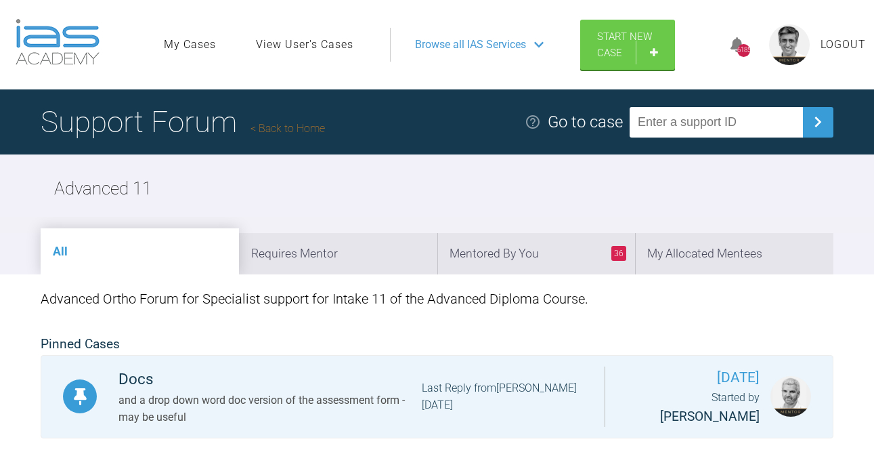
click at [301, 127] on link "Back to Home" at bounding box center [287, 128] width 74 height 13
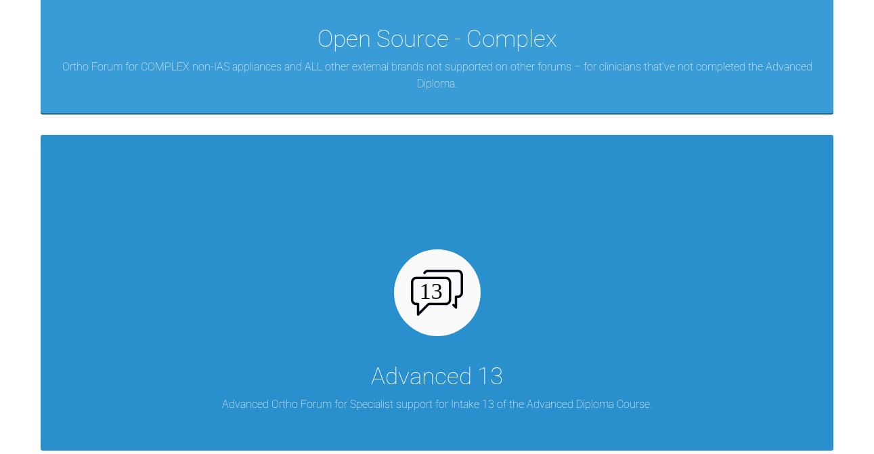
click at [411, 378] on div "Advanced 13" at bounding box center [437, 376] width 132 height 38
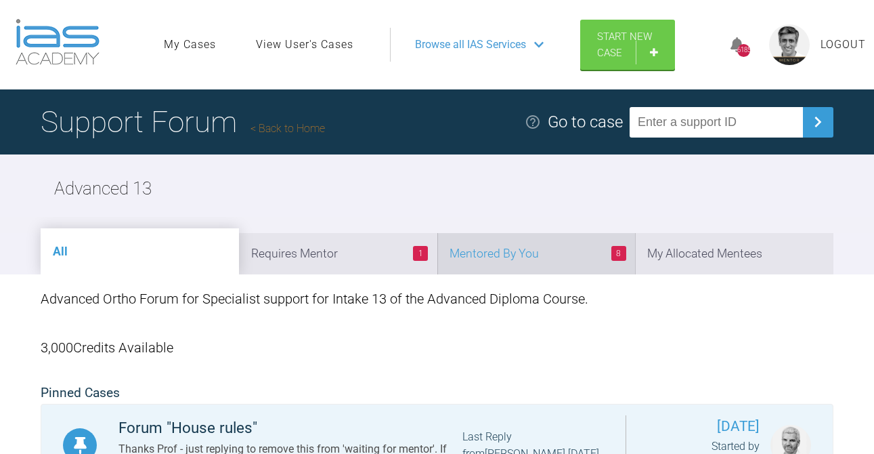
click at [496, 254] on li "8 Mentored By You" at bounding box center [536, 253] width 198 height 41
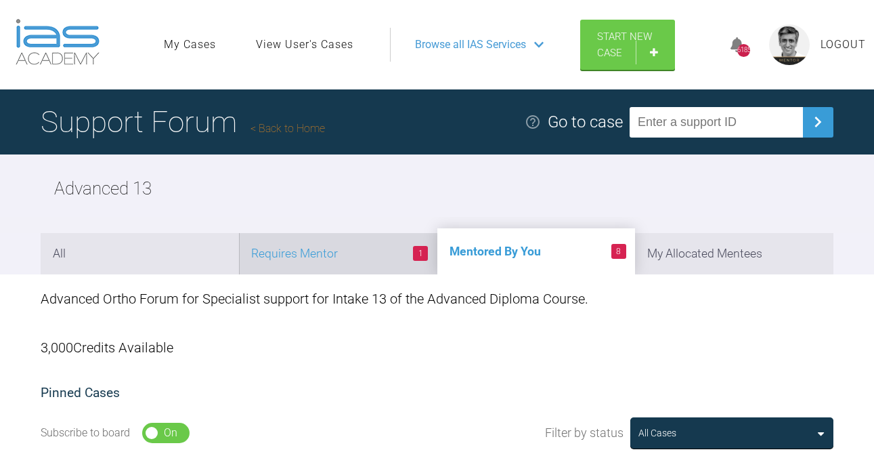
click at [345, 248] on li "1 Requires Mentor" at bounding box center [338, 253] width 198 height 41
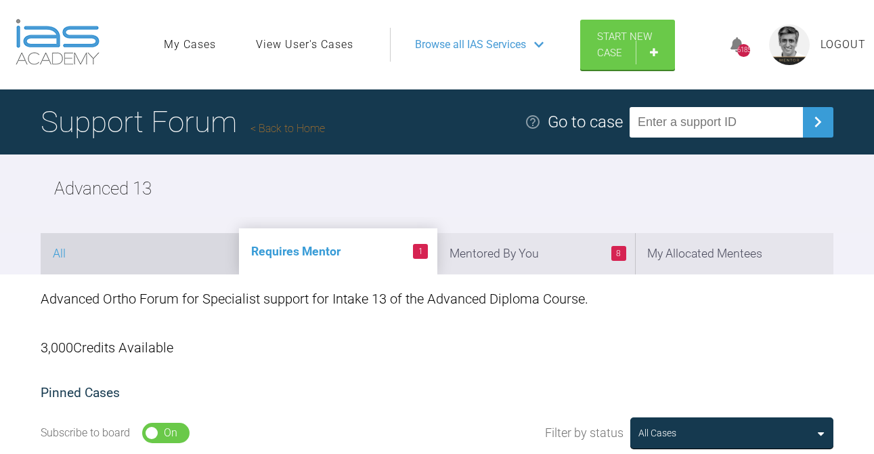
click at [171, 252] on li "All" at bounding box center [140, 253] width 198 height 41
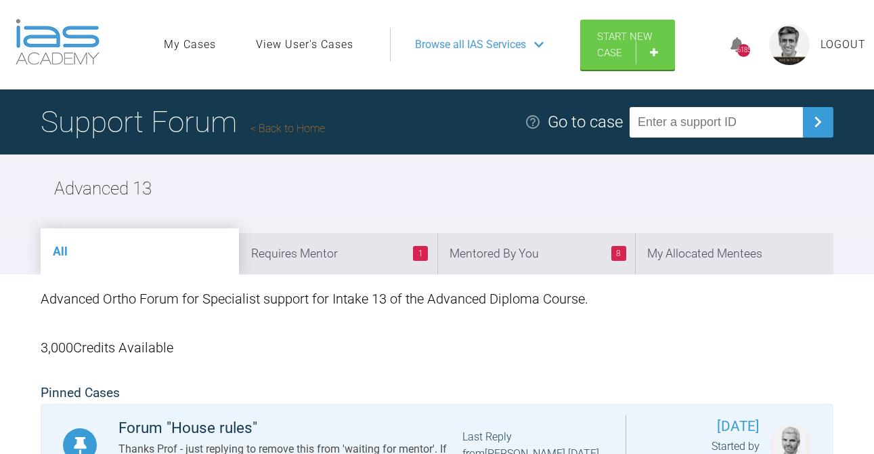
scroll to position [149, 0]
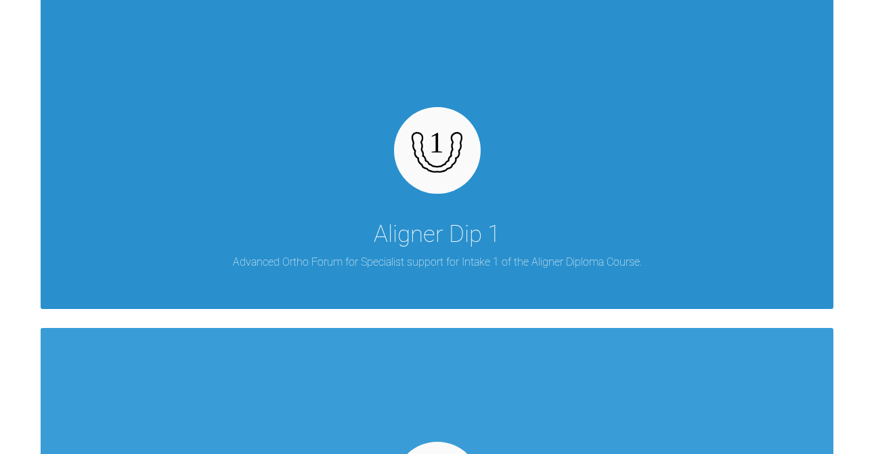
click at [399, 242] on div "Aligner Dip 1" at bounding box center [437, 234] width 127 height 38
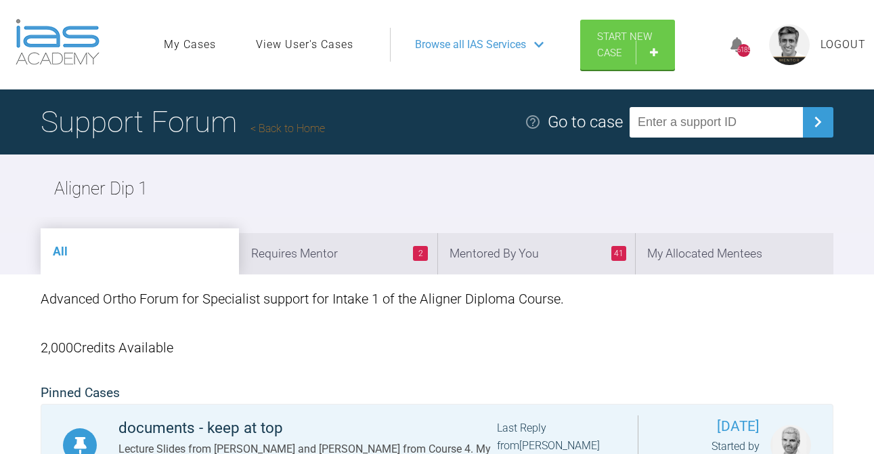
click at [305, 131] on link "Back to Home" at bounding box center [287, 128] width 74 height 13
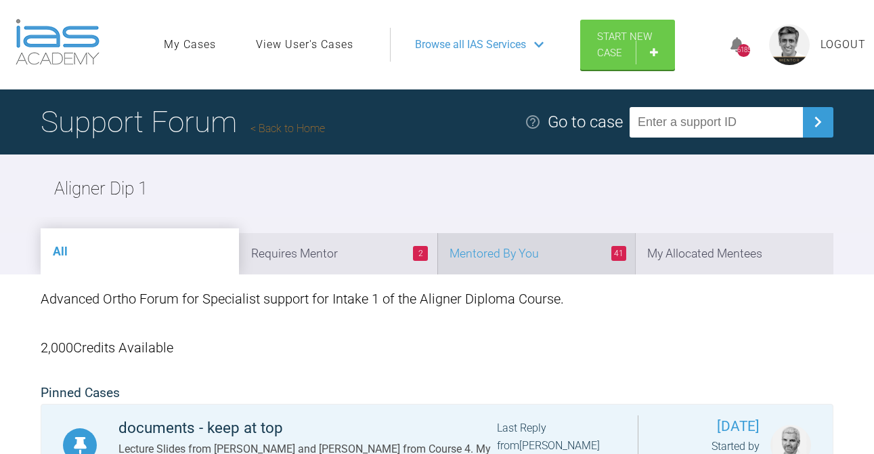
click at [556, 250] on li "41 Mentored By You" at bounding box center [536, 253] width 198 height 41
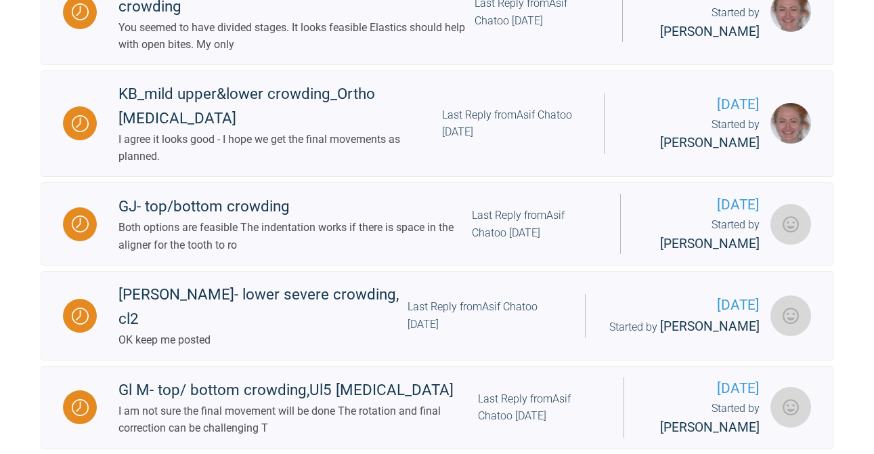
scroll to position [1083, 0]
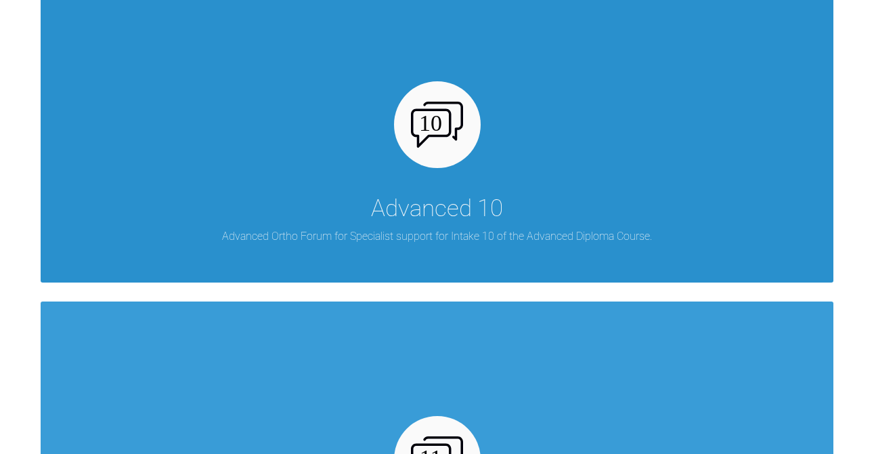
click at [386, 209] on div "Advanced 10" at bounding box center [437, 209] width 132 height 38
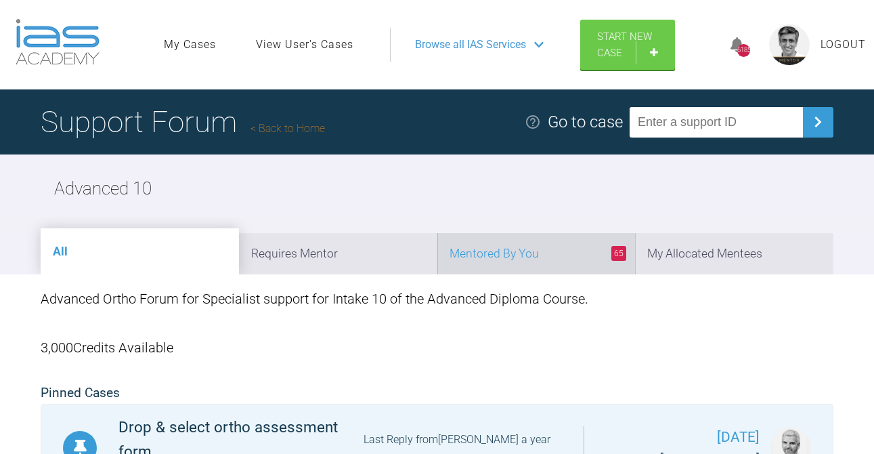
click at [519, 253] on li "65 Mentored By You" at bounding box center [536, 253] width 198 height 41
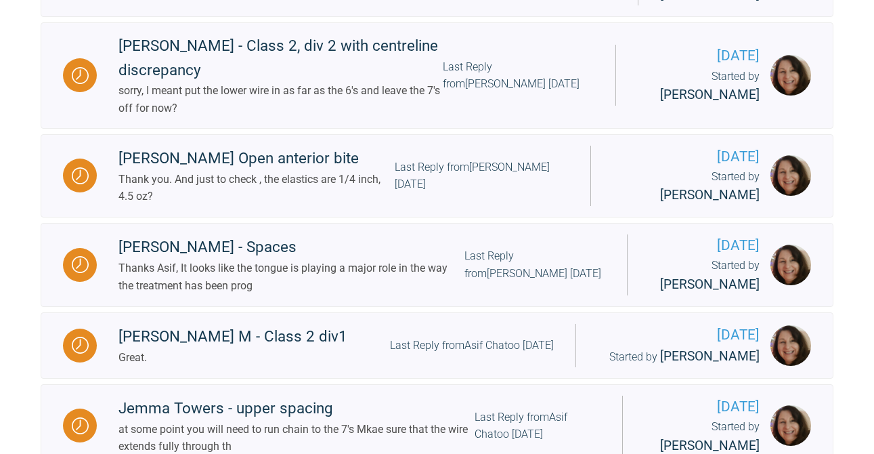
scroll to position [530, 0]
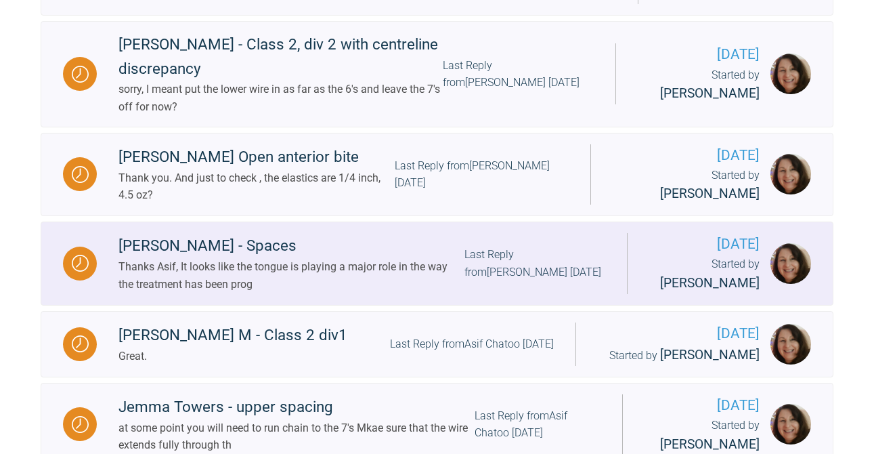
click at [496, 265] on div "Last Reply from [PERSON_NAME] [DATE]" at bounding box center [534, 263] width 140 height 35
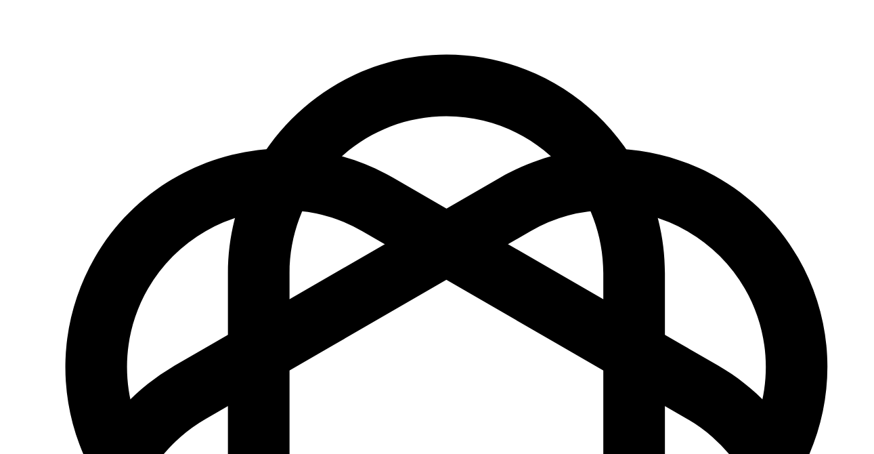
scroll to position [30413, 0]
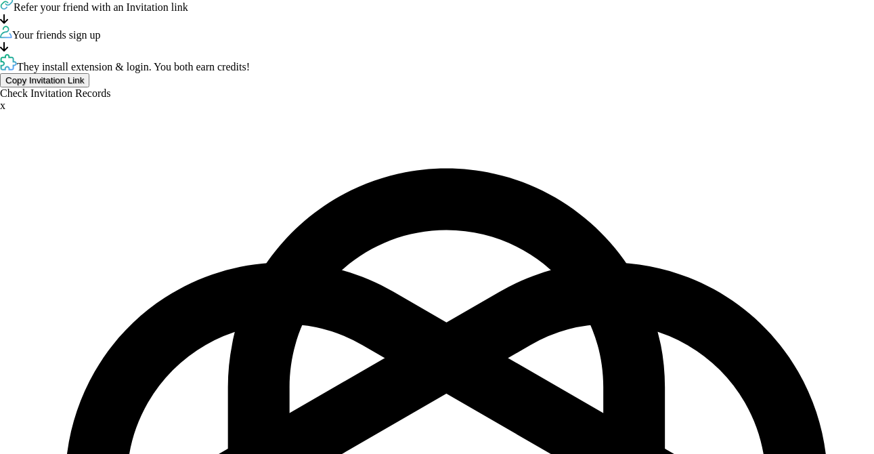
scroll to position [30422, 0]
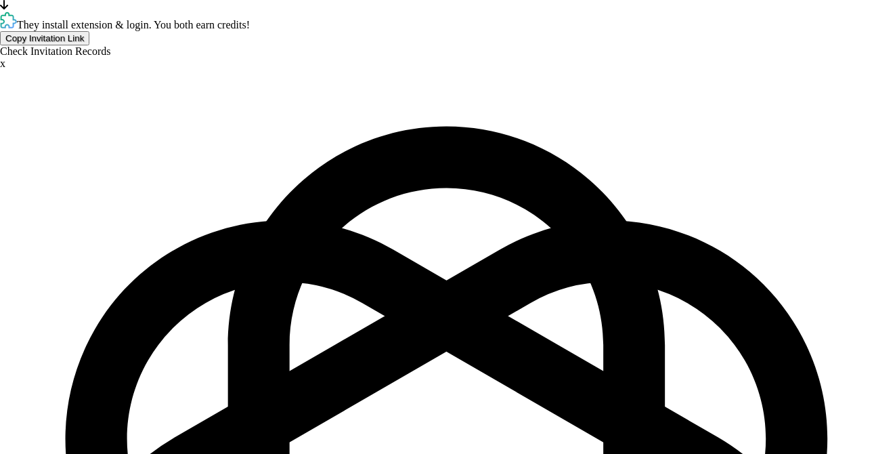
type textarea "have you put a reverse curve of spee in wire either the upper or lower arch? Yo…"
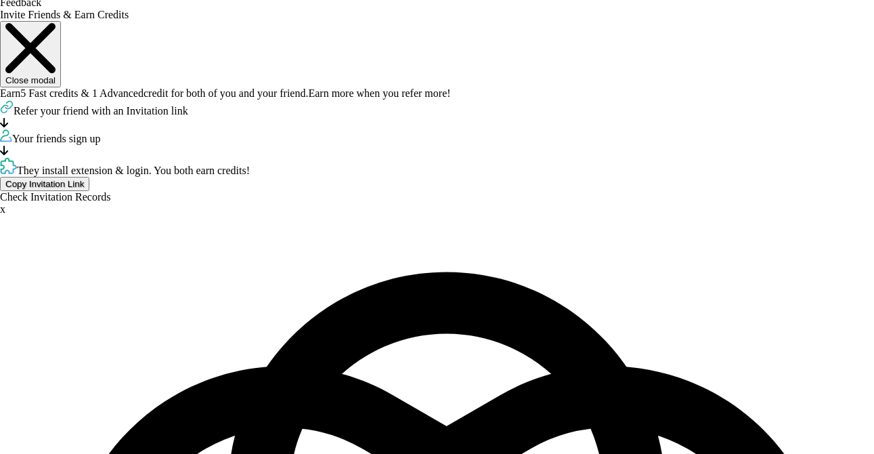
scroll to position [30934, 0]
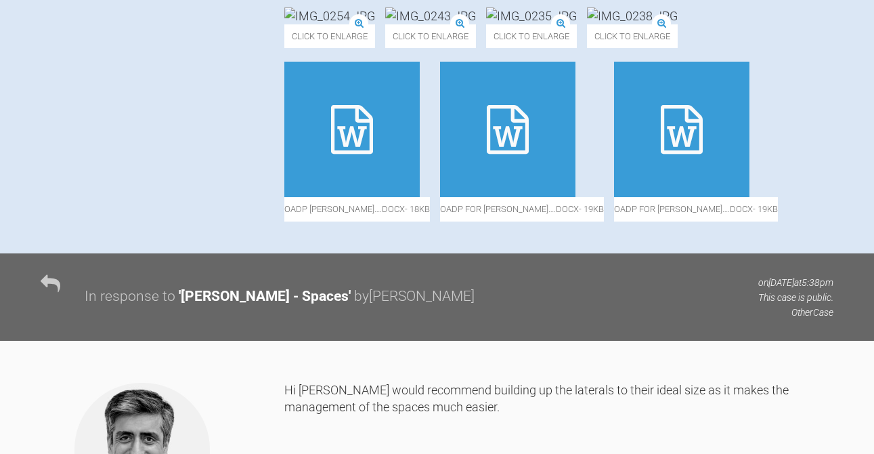
scroll to position [702, 0]
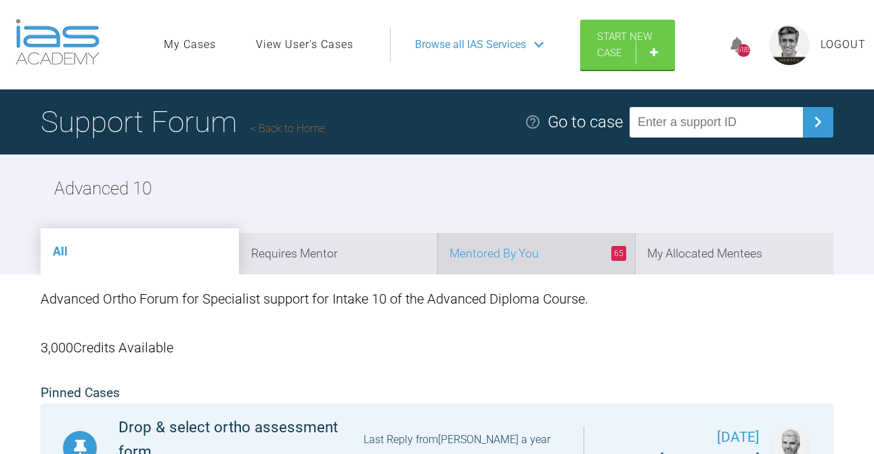
click at [520, 257] on li "65 Mentored By You" at bounding box center [536, 253] width 198 height 41
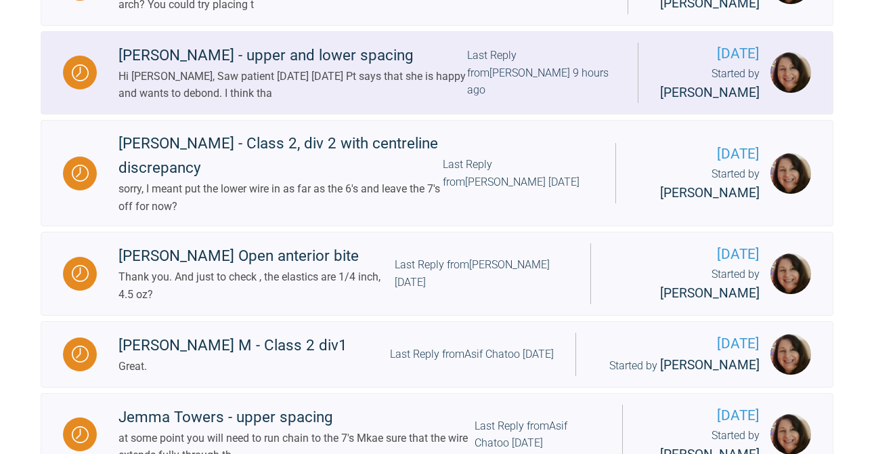
scroll to position [523, 0]
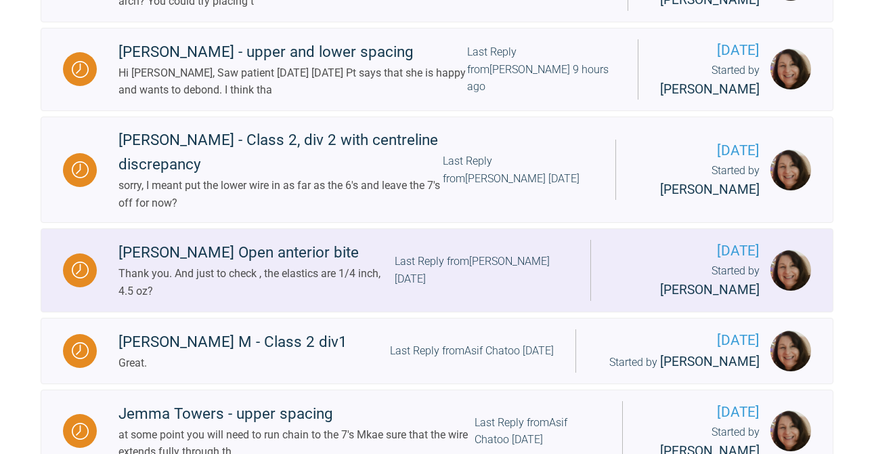
click at [501, 269] on div "Last Reply from [PERSON_NAME] [DATE]" at bounding box center [482, 270] width 174 height 35
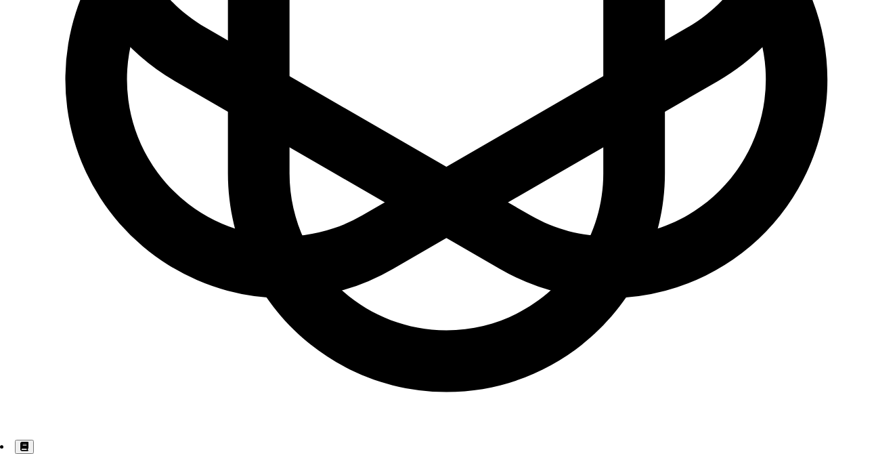
scroll to position [38975, 0]
type textarea "yes to the elastics"
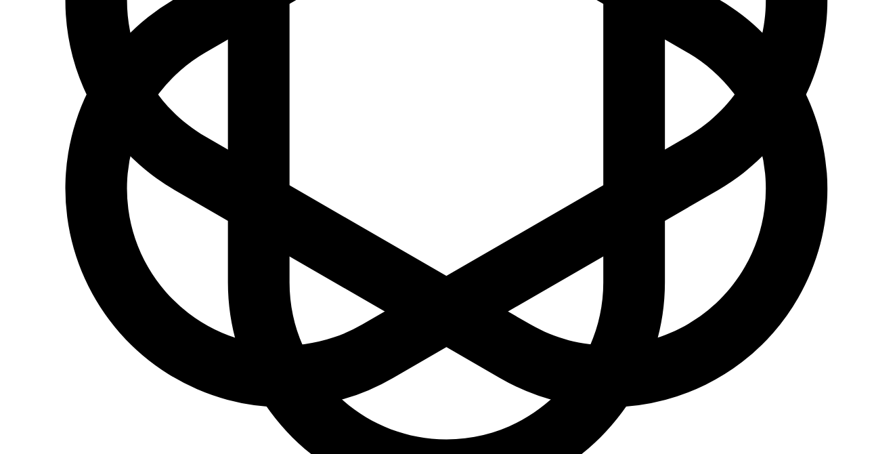
scroll to position [39189, 0]
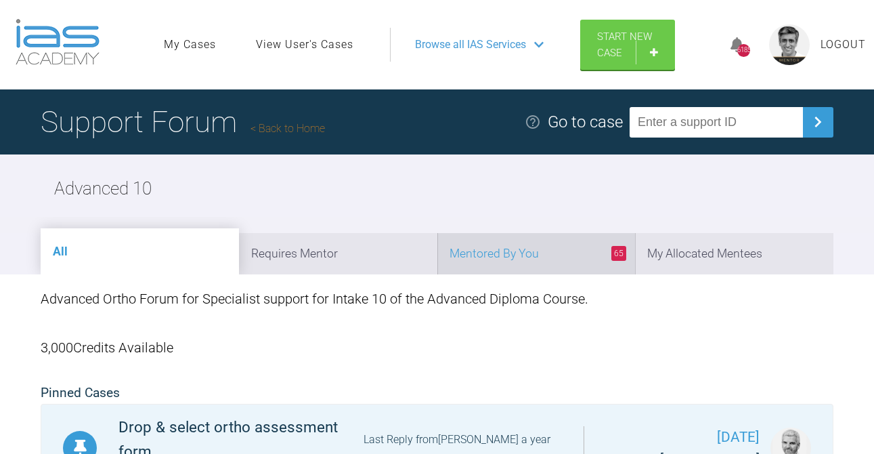
click at [538, 252] on li "65 Mentored By You" at bounding box center [536, 253] width 198 height 41
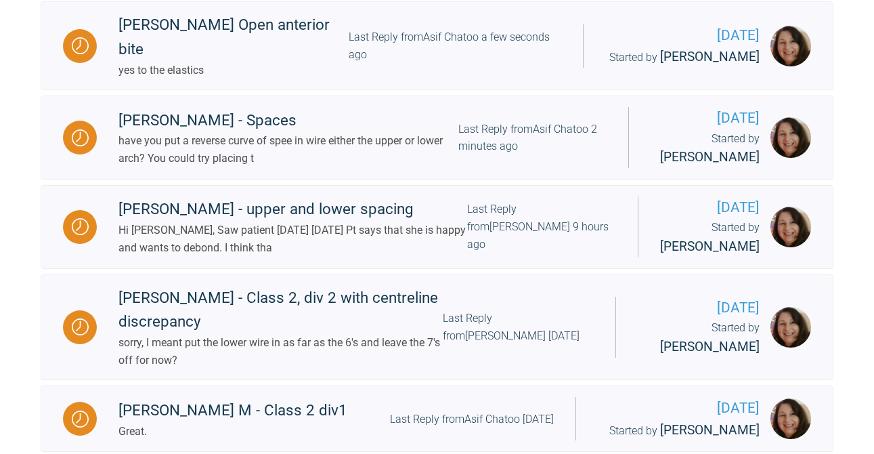
scroll to position [461, 0]
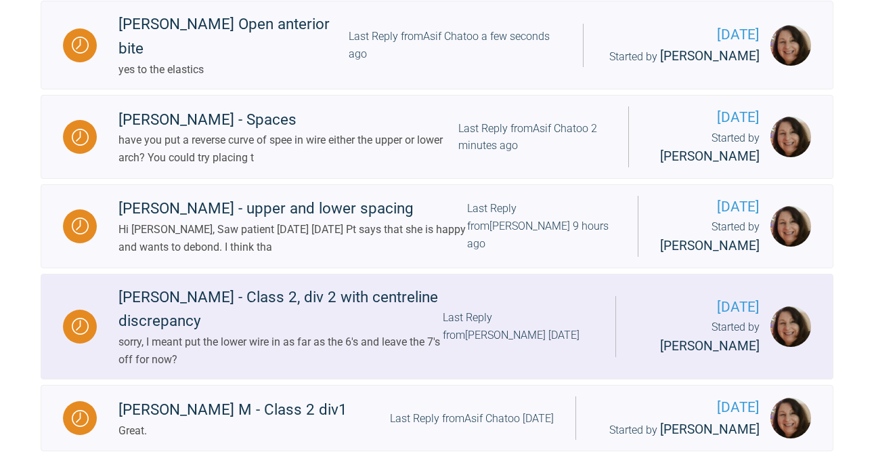
click at [509, 309] on div "Last Reply from [PERSON_NAME] [DATE]" at bounding box center [518, 326] width 151 height 35
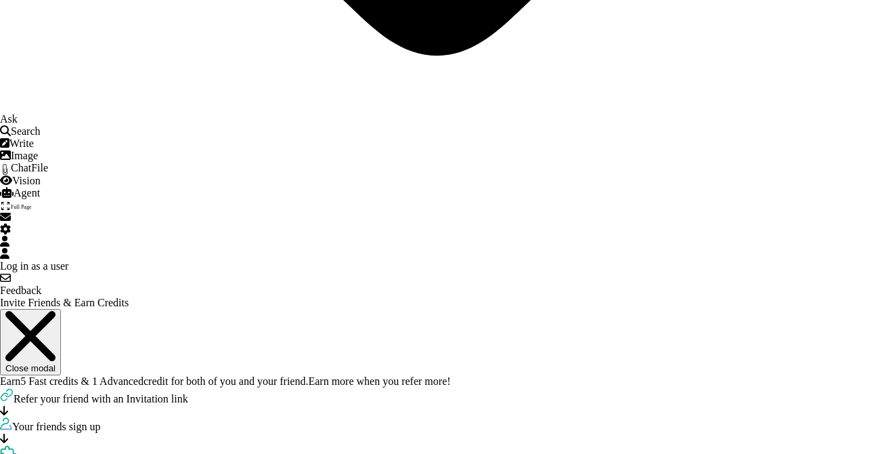
scroll to position [30922, 0]
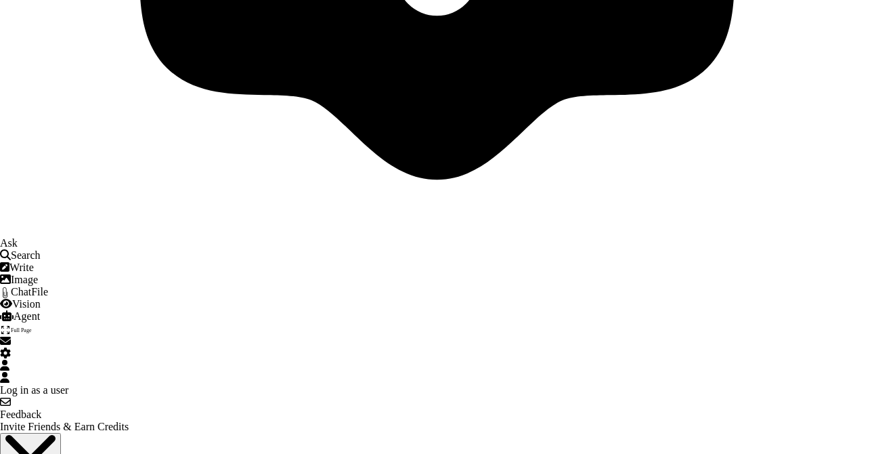
type textarea "ok"
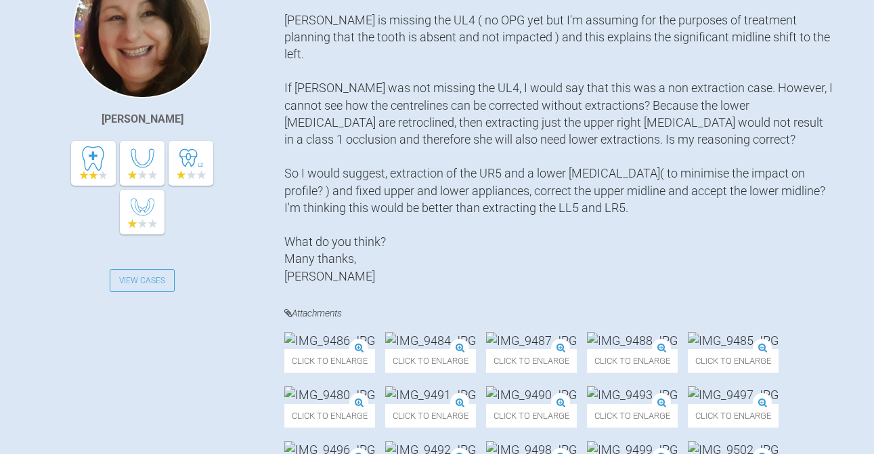
scroll to position [127, 0]
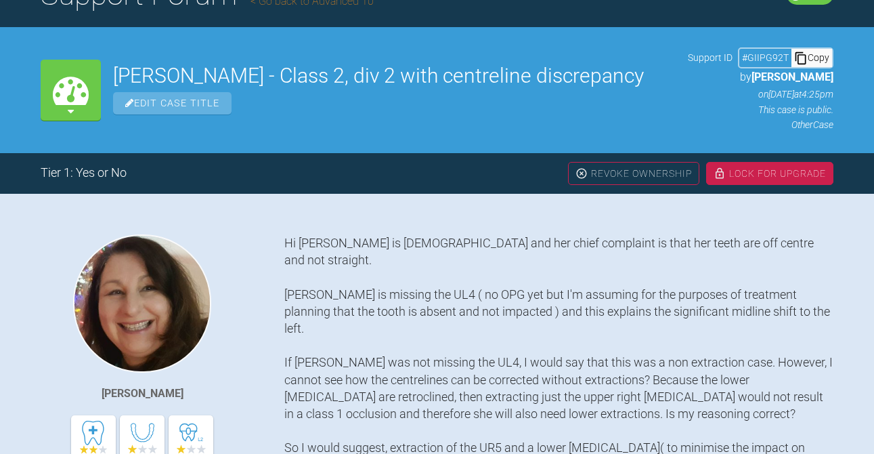
scroll to position [149, 0]
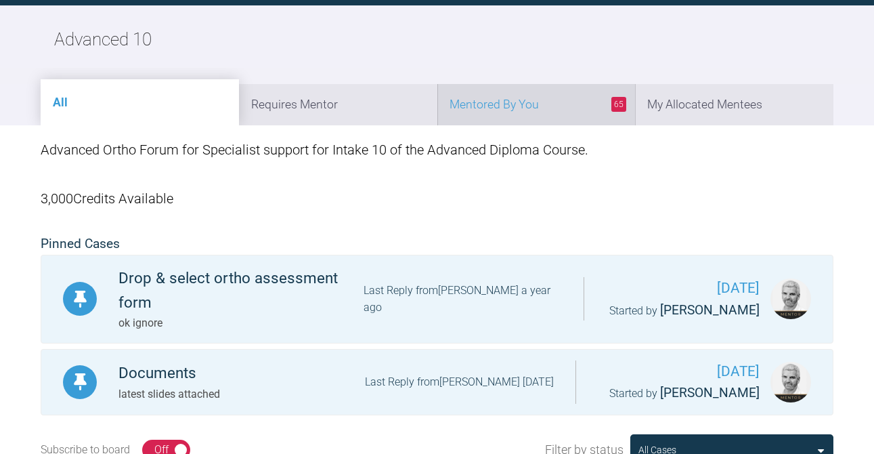
click at [529, 106] on li "65 Mentored By You" at bounding box center [536, 104] width 198 height 41
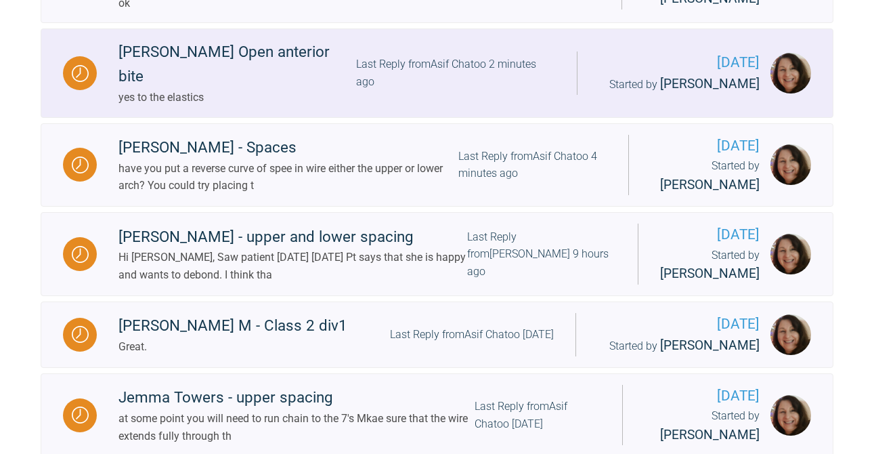
scroll to position [554, 0]
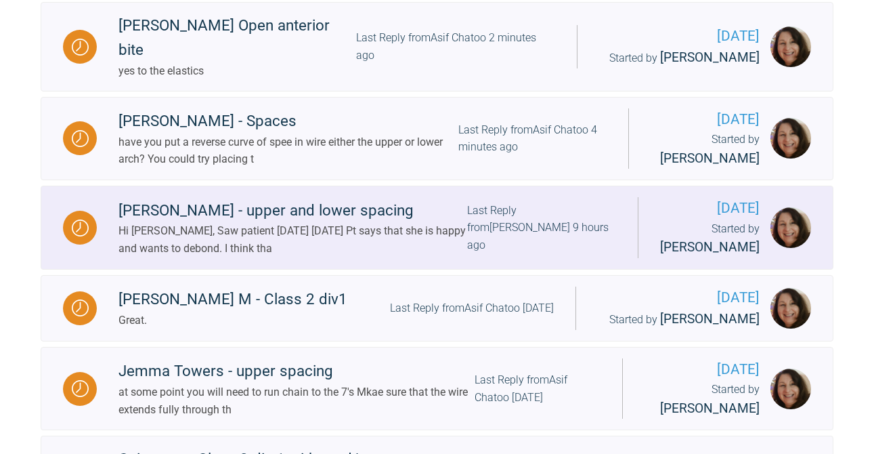
click at [512, 205] on div "Last Reply from [PERSON_NAME] 9 hours ago" at bounding box center [541, 228] width 148 height 52
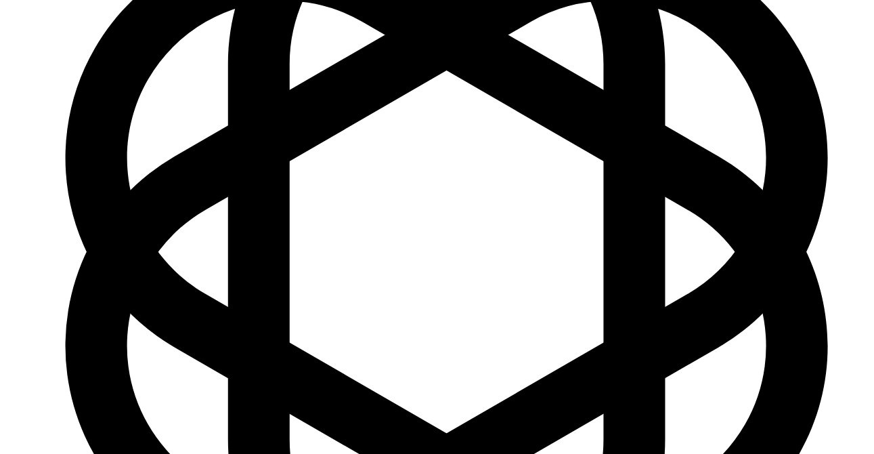
scroll to position [30755, 0]
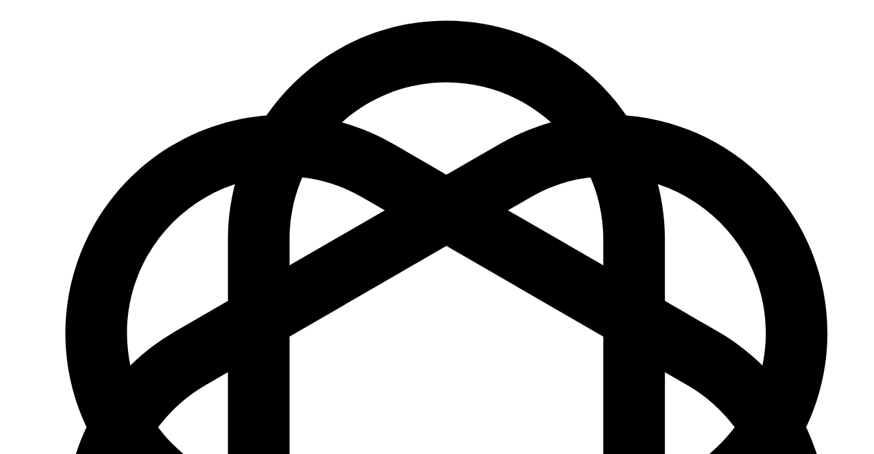
click at [0, 0] on span "the easiest" at bounding box center [0, 0] width 0 height 0
click at [0, 0] on span "patient" at bounding box center [0, 0] width 0 height 0
click at [0, 0] on div "Yes, repositioning" at bounding box center [0, 0] width 0 height 0
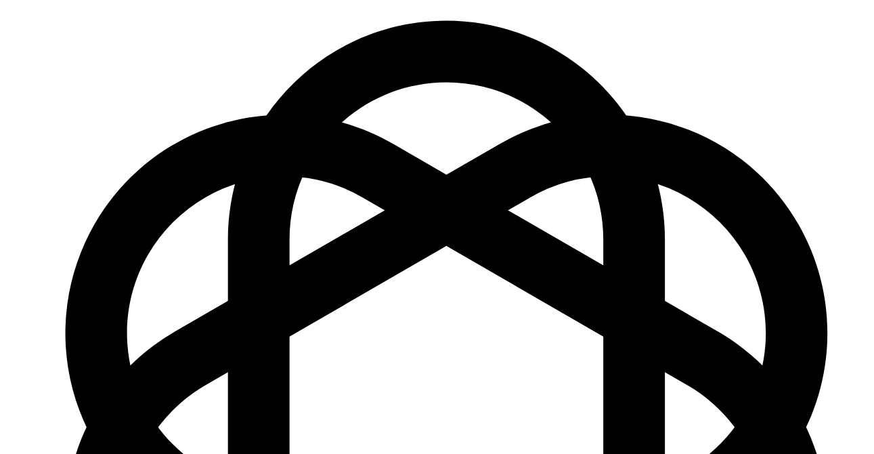
click at [0, 0] on span "correct" at bounding box center [0, 0] width 0 height 0
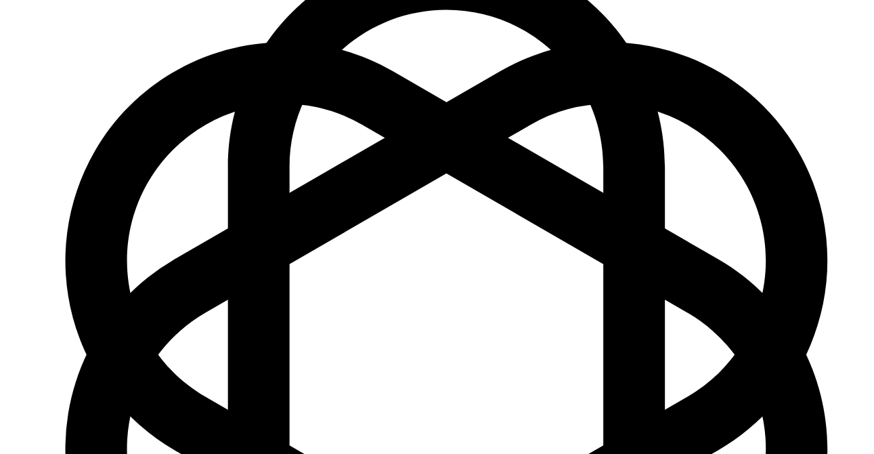
scroll to position [30828, 0]
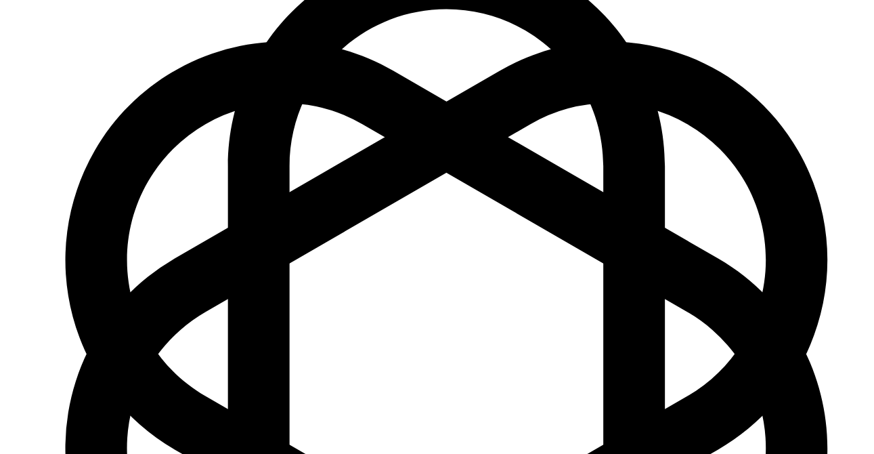
type textarea "if everyone happy debond make a note that you informed the patient, but make su…"
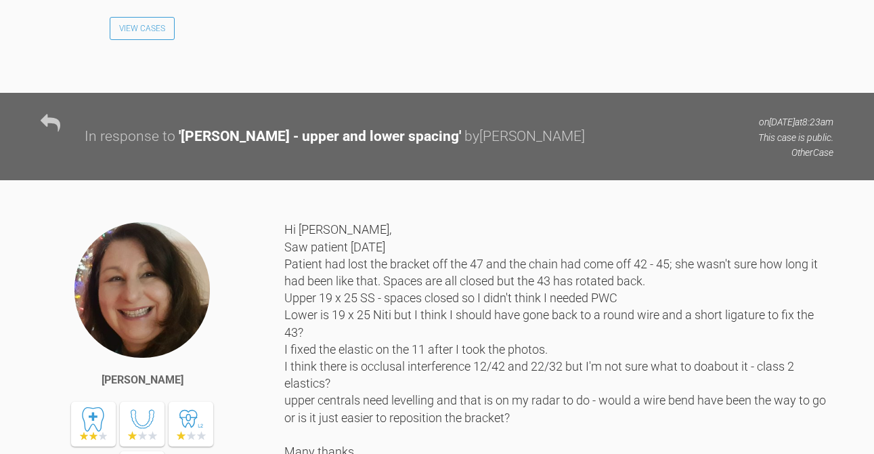
scroll to position [17011, 0]
